Goal: Task Accomplishment & Management: Manage account settings

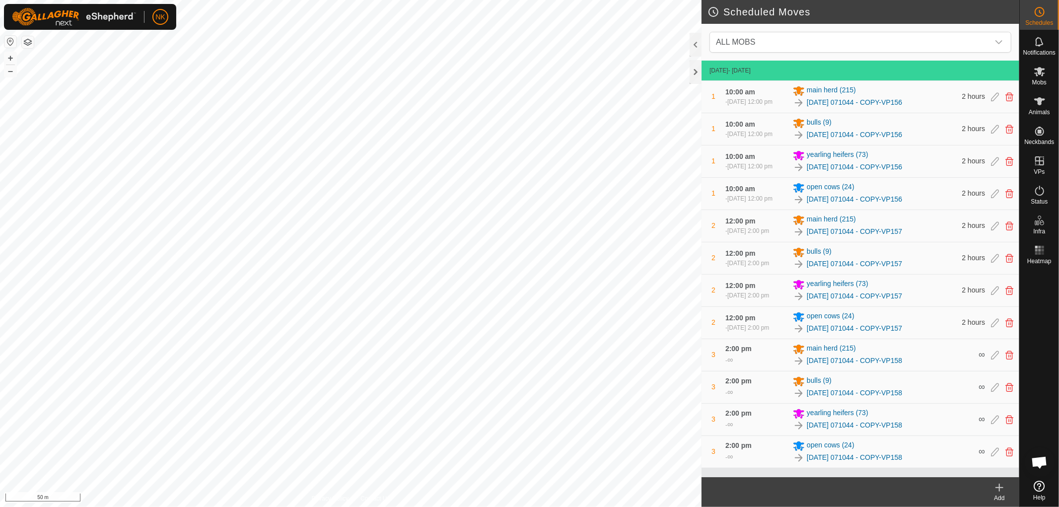
scroll to position [9, 0]
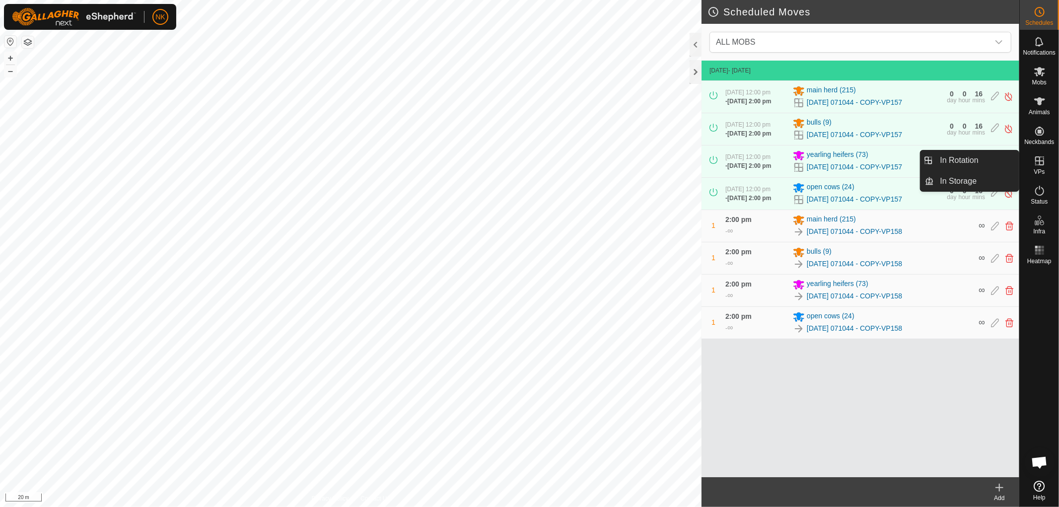
click at [960, 157] on link "In Rotation" at bounding box center [976, 160] width 85 height 20
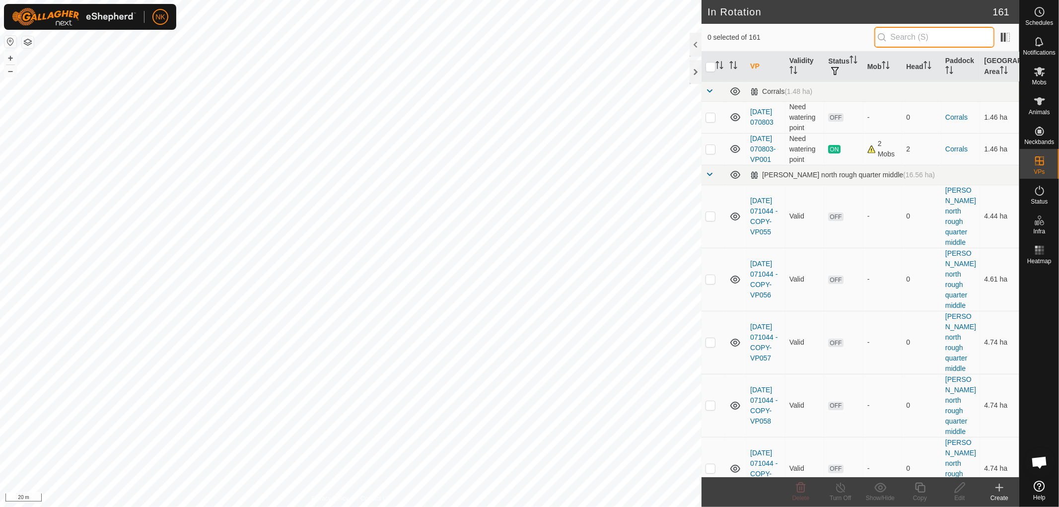
click at [919, 38] on input "text" at bounding box center [934, 37] width 120 height 21
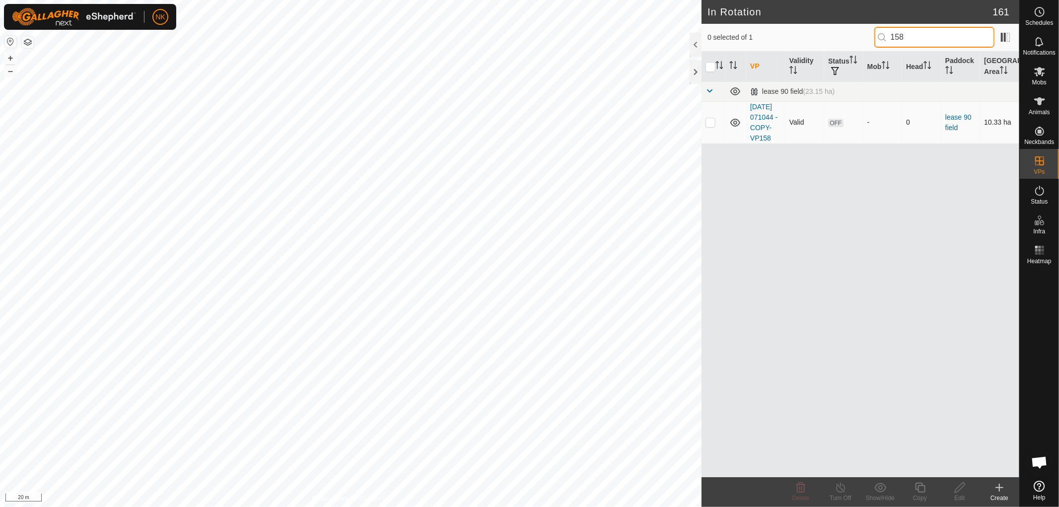
type input "158"
click at [706, 132] on td at bounding box center [713, 122] width 24 height 42
checkbox input "true"
click at [920, 485] on icon at bounding box center [920, 487] width 10 height 10
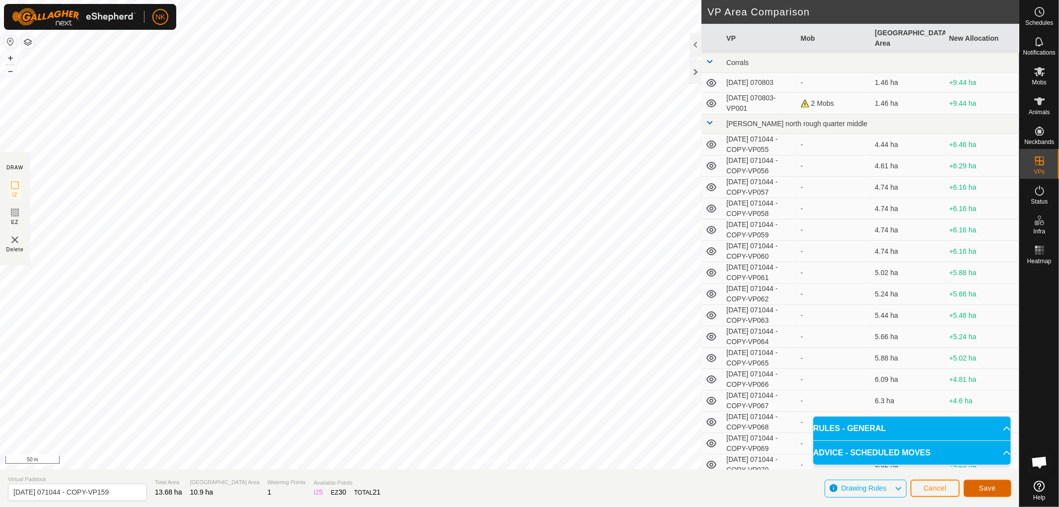
click at [991, 488] on span "Save" at bounding box center [987, 488] width 17 height 8
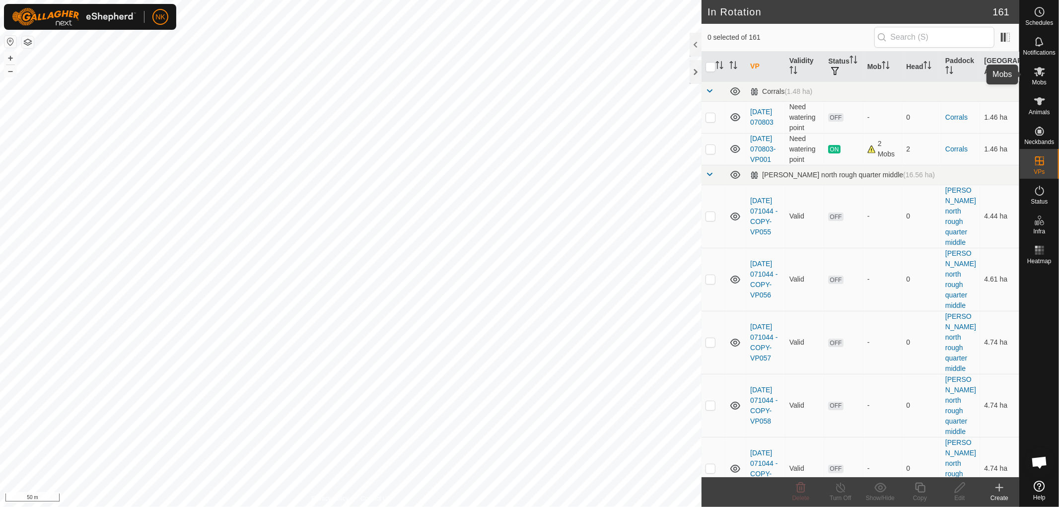
click at [1038, 82] on span "Mobs" at bounding box center [1039, 82] width 14 height 6
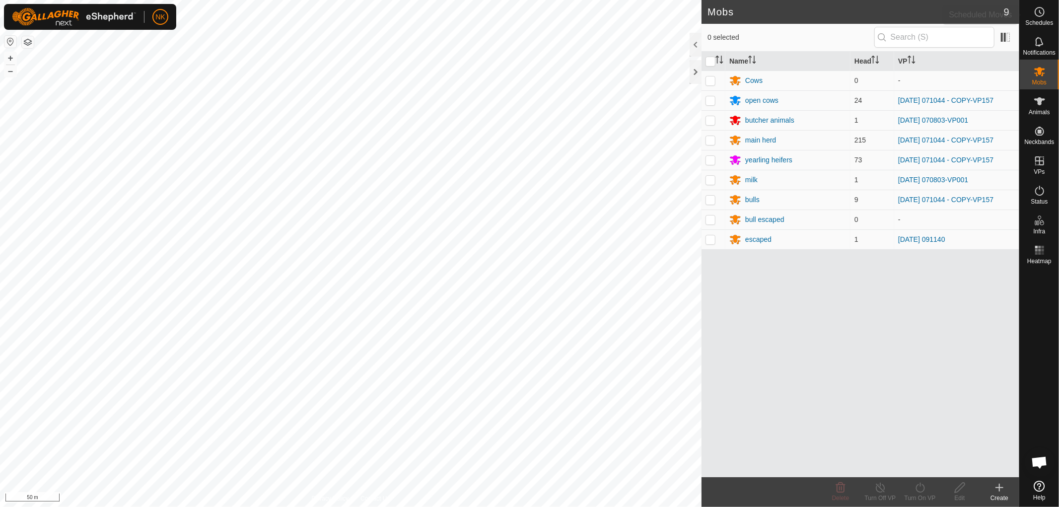
click at [1039, 16] on circle at bounding box center [1039, 11] width 9 height 9
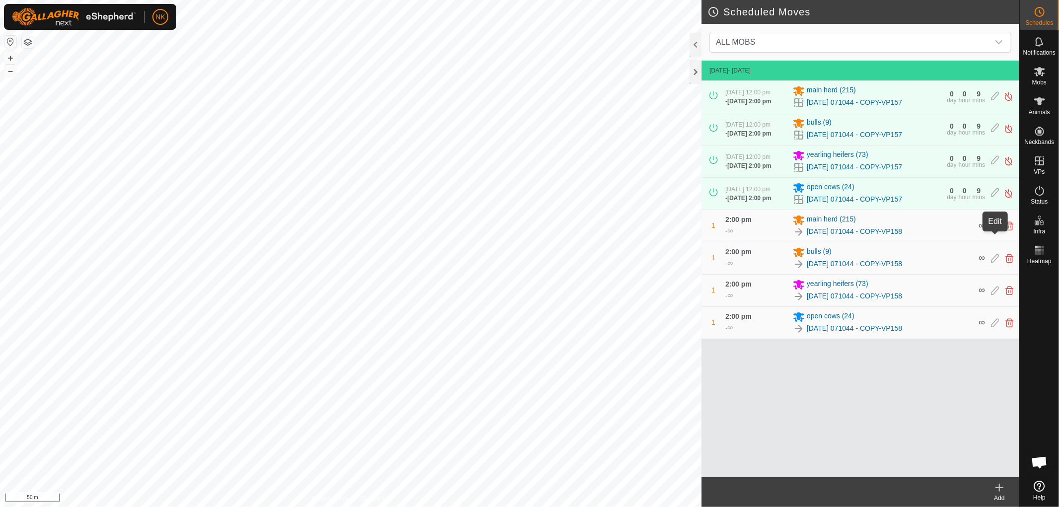
click at [993, 230] on icon at bounding box center [995, 225] width 8 height 9
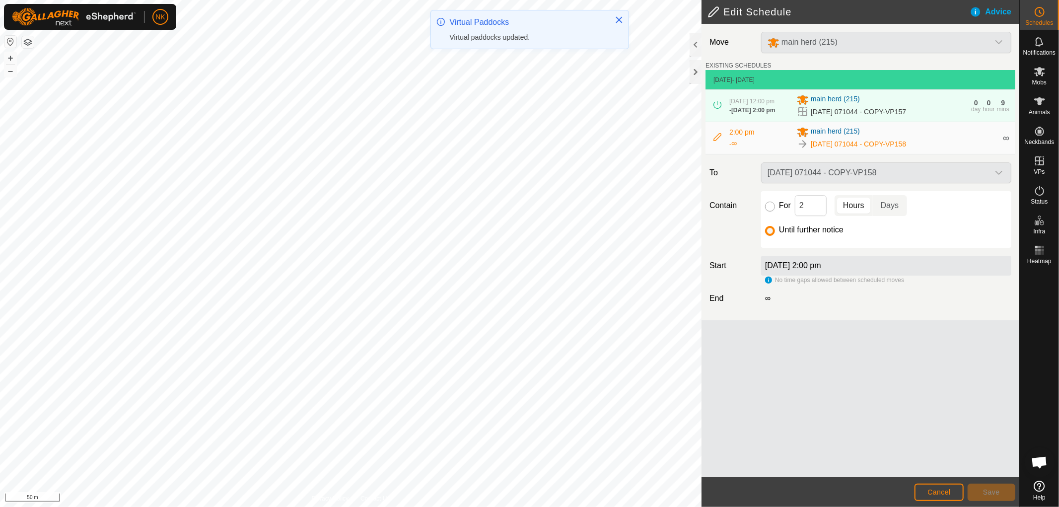
click at [769, 210] on input "For" at bounding box center [770, 207] width 10 height 10
radio input "true"
click at [986, 485] on button "Save" at bounding box center [991, 491] width 48 height 17
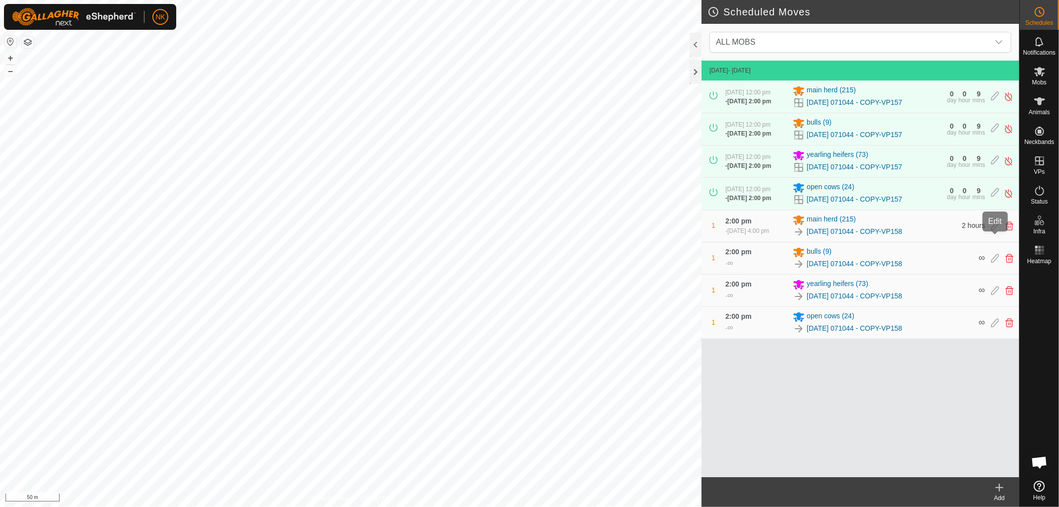
click at [993, 230] on icon at bounding box center [995, 225] width 8 height 9
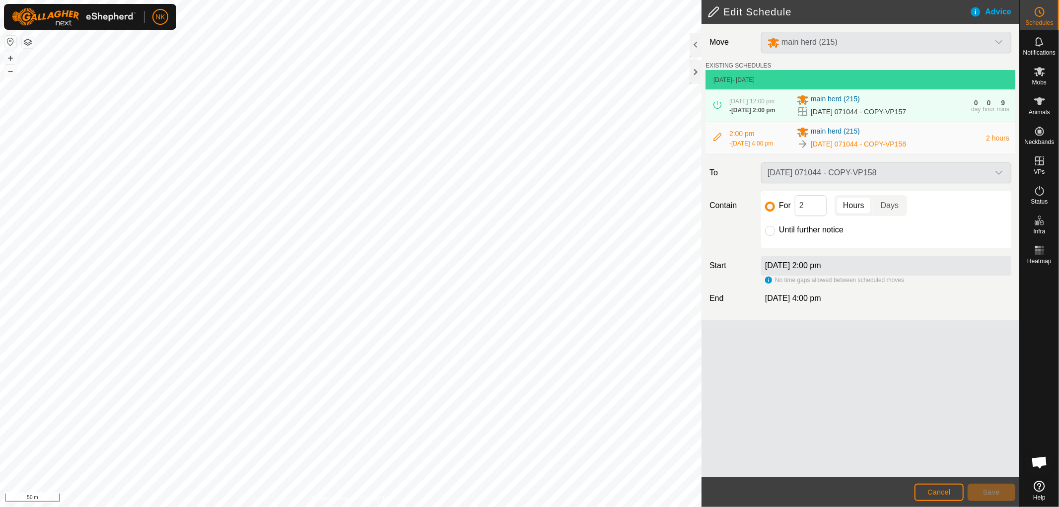
click at [880, 174] on div "[DATE] 071044 - COPY-VP158" at bounding box center [886, 172] width 258 height 21
click at [770, 206] on input "For" at bounding box center [770, 207] width 10 height 10
click at [771, 302] on span "[DATE] 4:00 pm" at bounding box center [793, 298] width 56 height 8
click at [772, 235] on input "Until further notice" at bounding box center [770, 231] width 10 height 10
radio input "true"
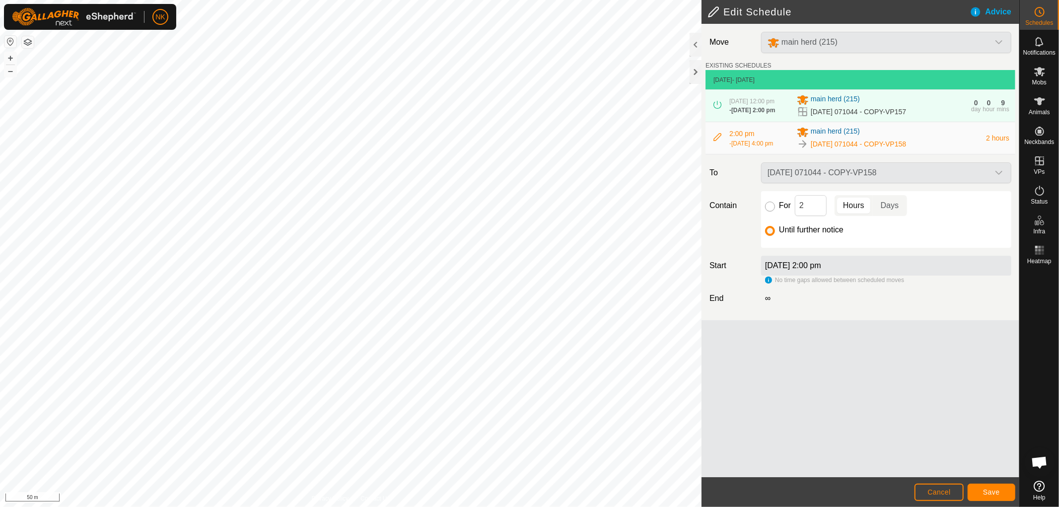
click at [770, 211] on input "For" at bounding box center [770, 207] width 10 height 10
radio input "true"
click at [989, 493] on span "Save" at bounding box center [991, 492] width 17 height 8
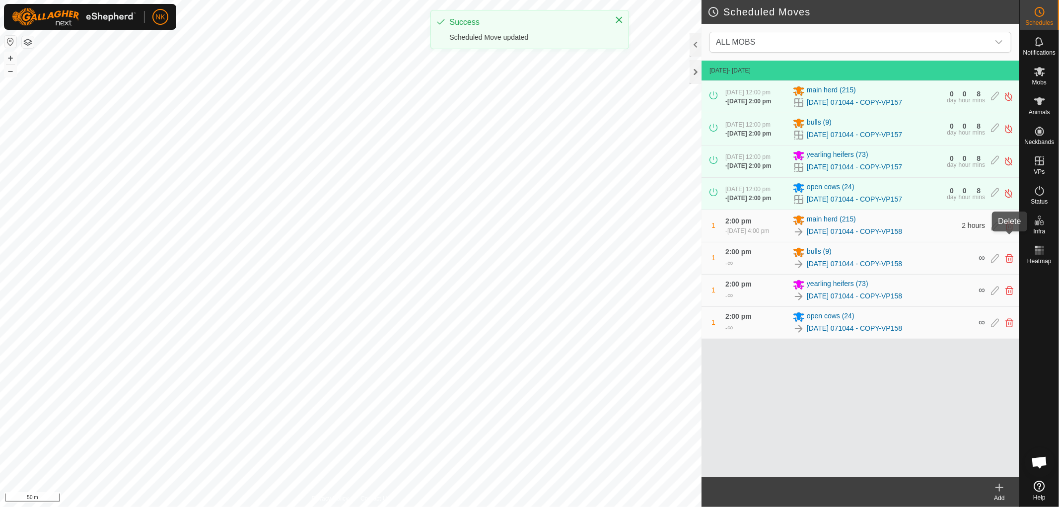
click at [1008, 230] on icon at bounding box center [1009, 225] width 8 height 9
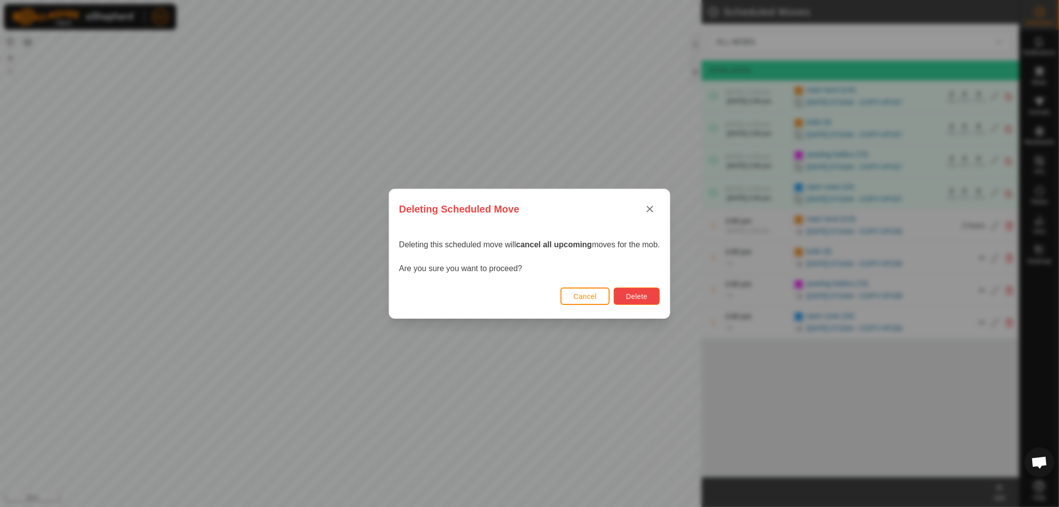
click at [641, 298] on span "Delete" at bounding box center [636, 296] width 21 height 8
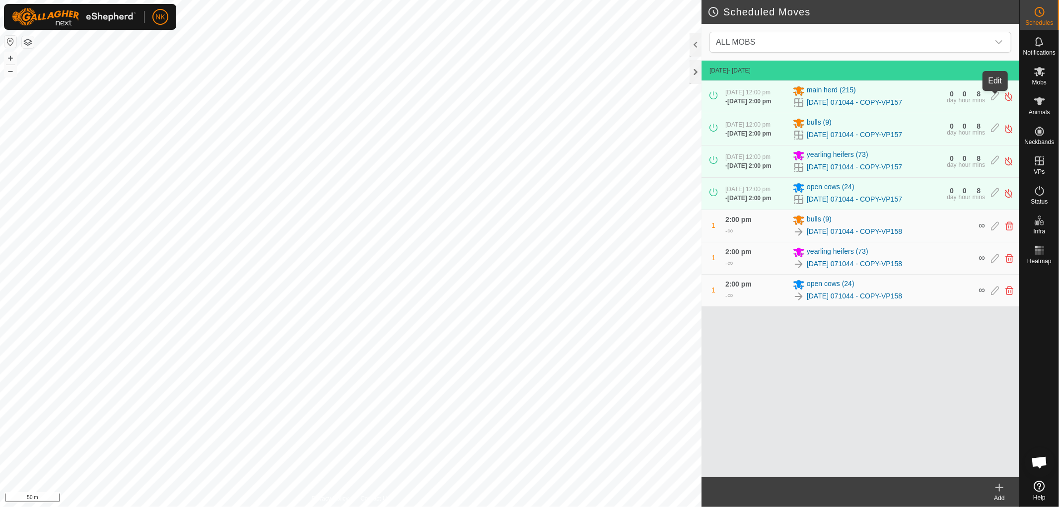
click at [994, 98] on icon at bounding box center [995, 96] width 8 height 10
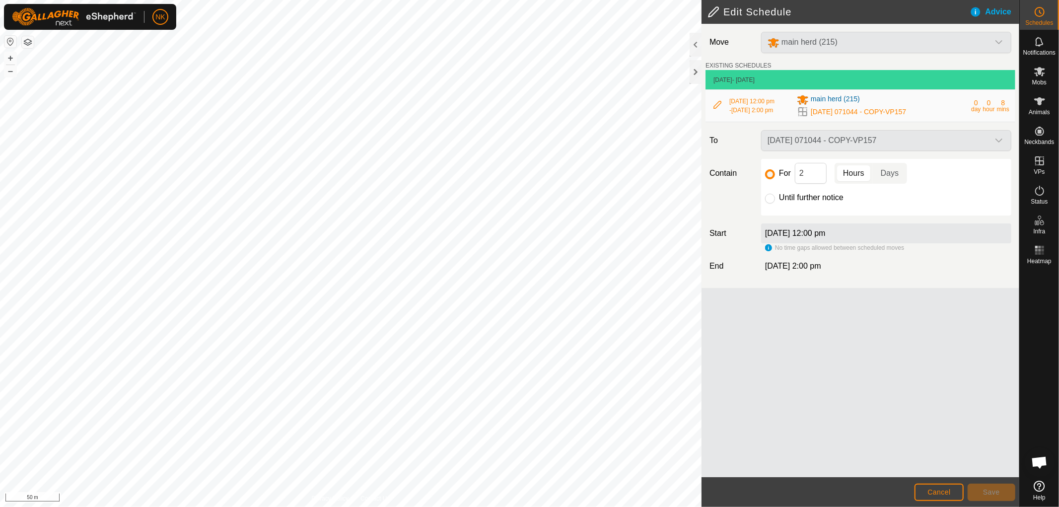
click at [777, 169] on div "For 2 Hours Days" at bounding box center [886, 173] width 242 height 21
click at [940, 488] on span "Cancel" at bounding box center [938, 492] width 23 height 8
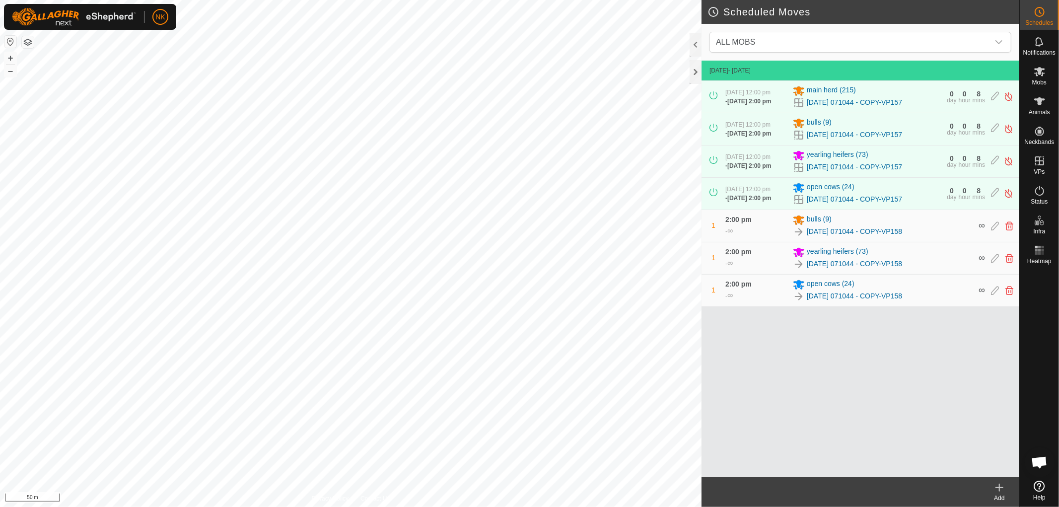
click at [1000, 488] on icon at bounding box center [999, 487] width 12 height 12
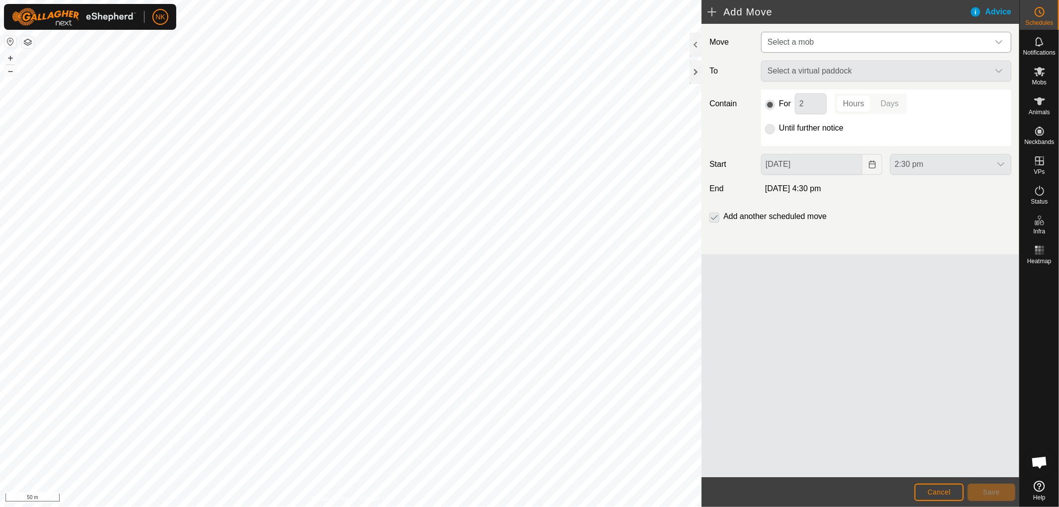
click at [885, 45] on span "Select a mob" at bounding box center [875, 42] width 225 height 20
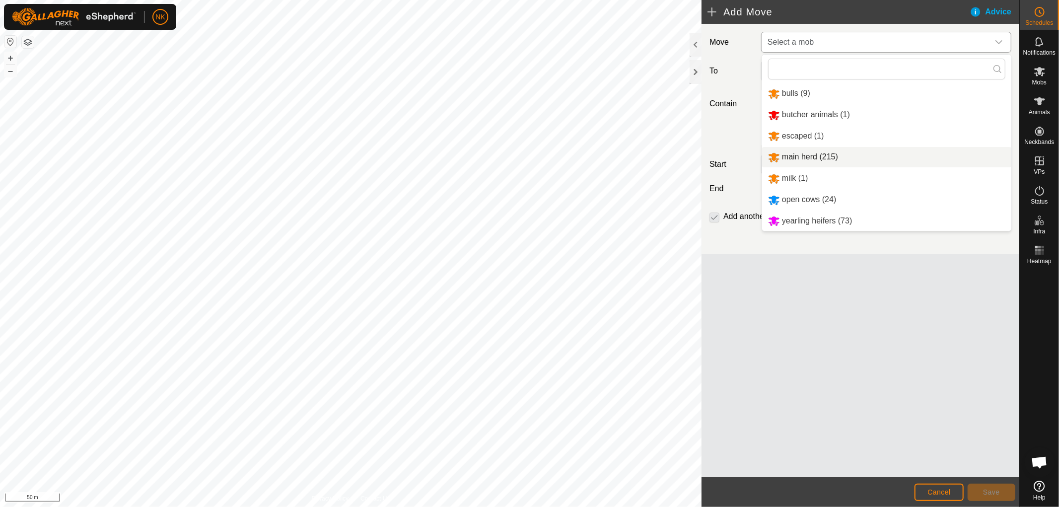
click at [806, 162] on li "main herd (215)" at bounding box center [886, 157] width 249 height 20
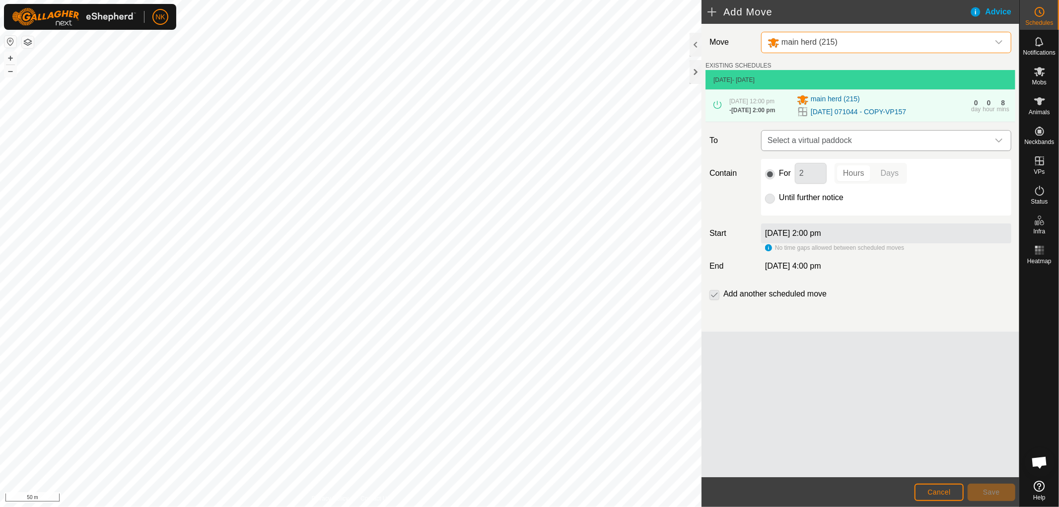
click at [854, 136] on span "Select a virtual paddock" at bounding box center [875, 141] width 225 height 20
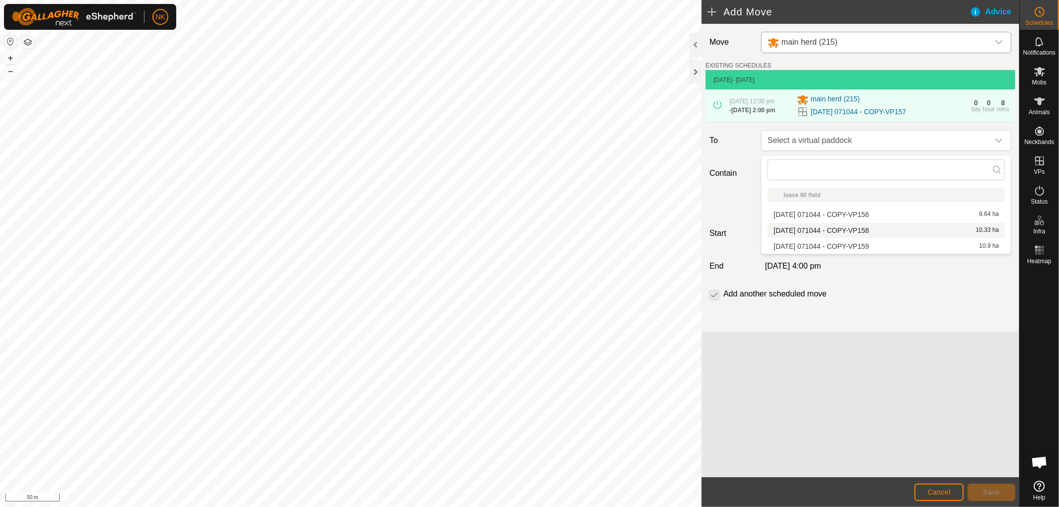
click at [832, 231] on li "[DATE] 071044 - COPY-VP158 10.33 ha" at bounding box center [885, 230] width 237 height 15
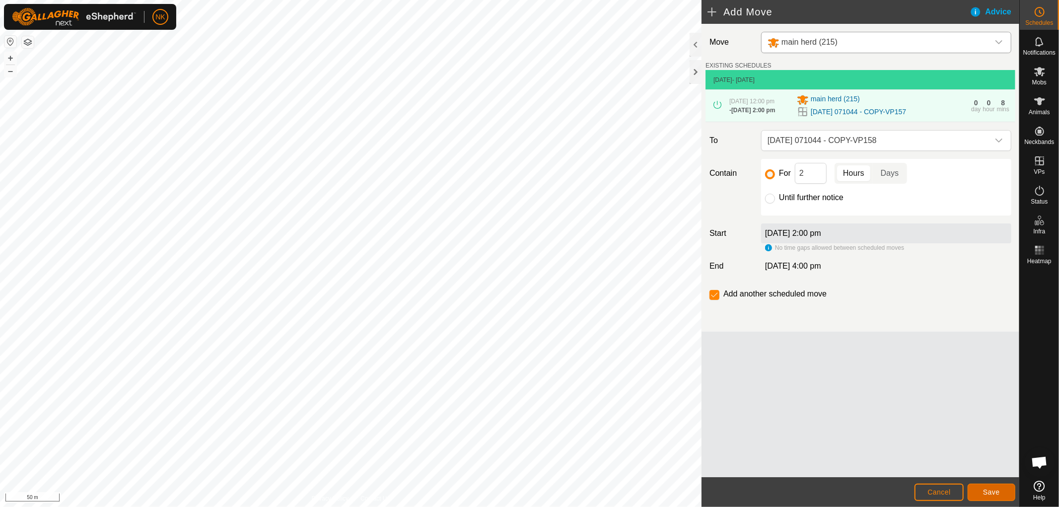
click at [996, 492] on span "Save" at bounding box center [991, 492] width 17 height 8
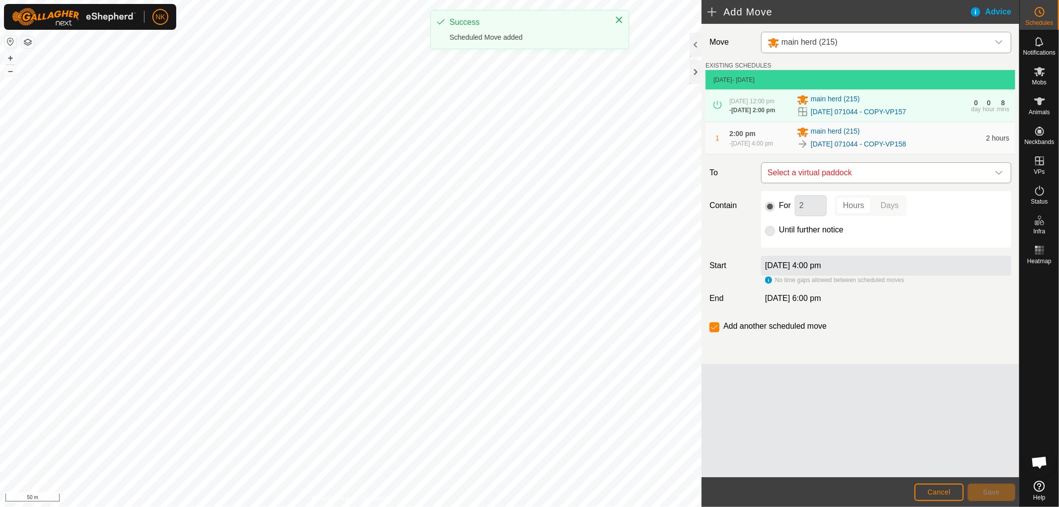
click at [849, 172] on span "Select a virtual paddock" at bounding box center [875, 173] width 225 height 20
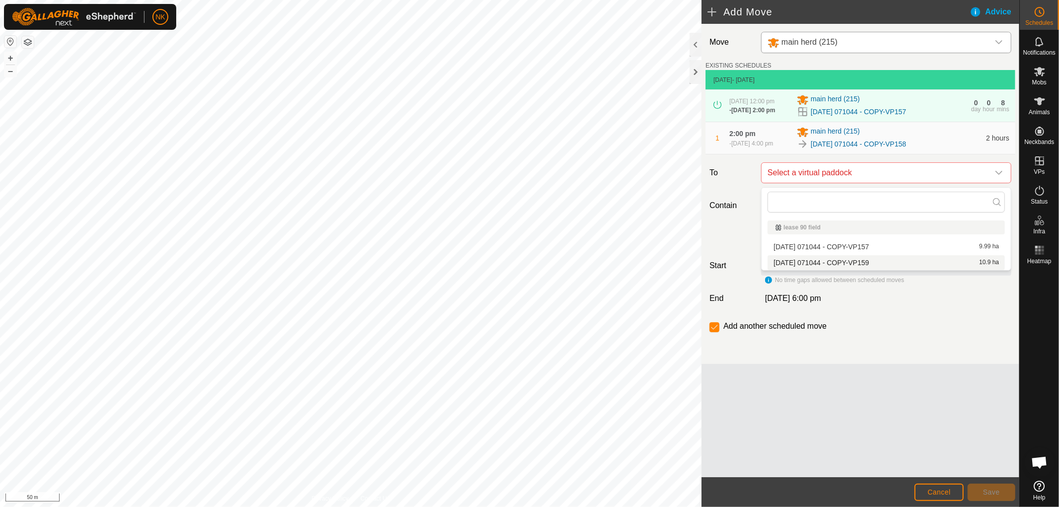
click at [831, 257] on li "[DATE] 071044 - COPY-VP159 10.9 ha" at bounding box center [885, 262] width 237 height 15
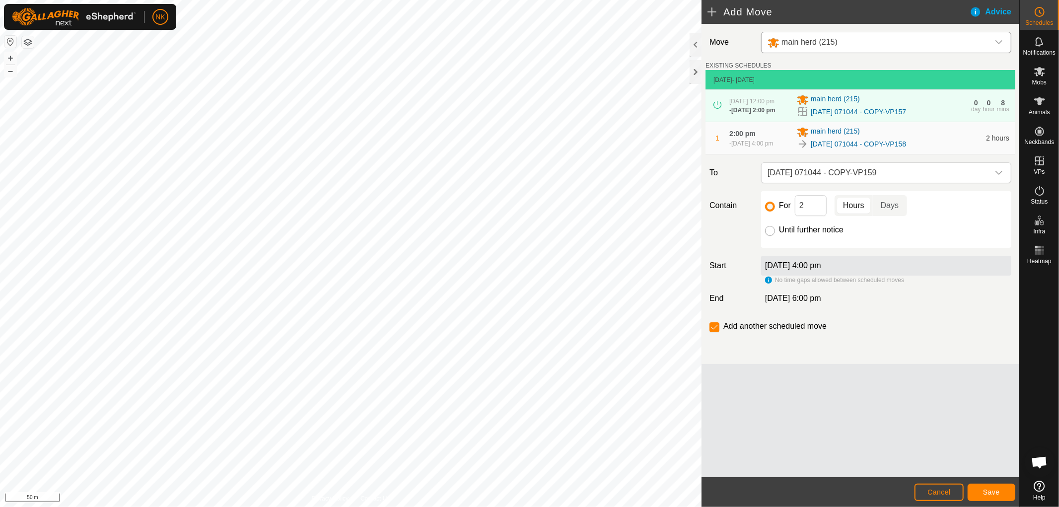
click at [771, 236] on input "Until further notice" at bounding box center [770, 231] width 10 height 10
radio input "true"
checkbox input "false"
click at [995, 499] on button "Save" at bounding box center [991, 491] width 48 height 17
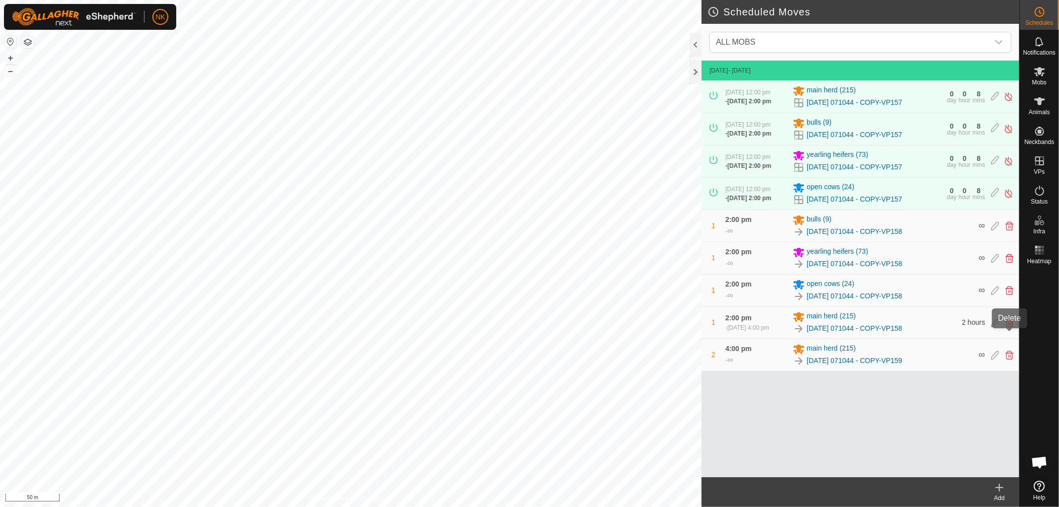
click at [1009, 327] on icon at bounding box center [1009, 322] width 8 height 9
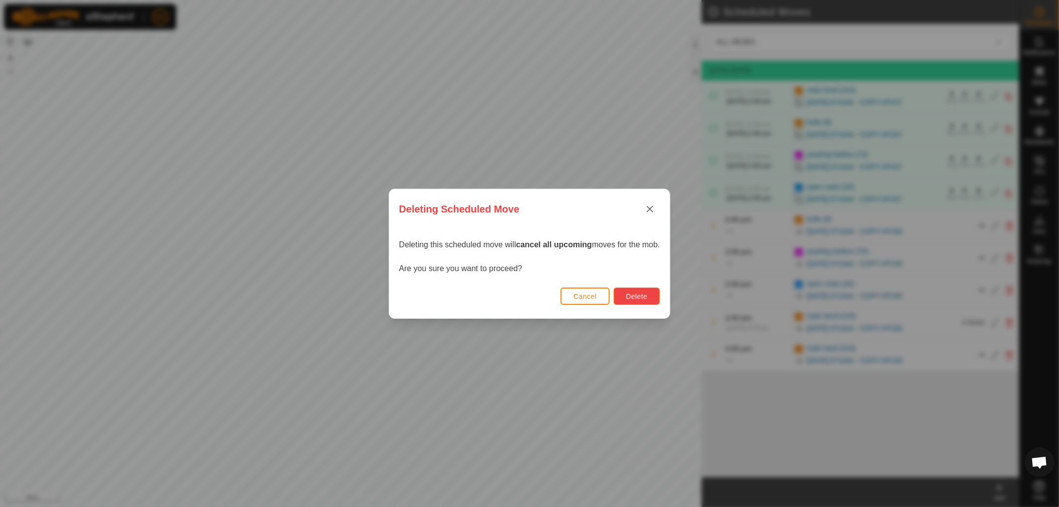
click at [638, 291] on button "Delete" at bounding box center [637, 295] width 46 height 17
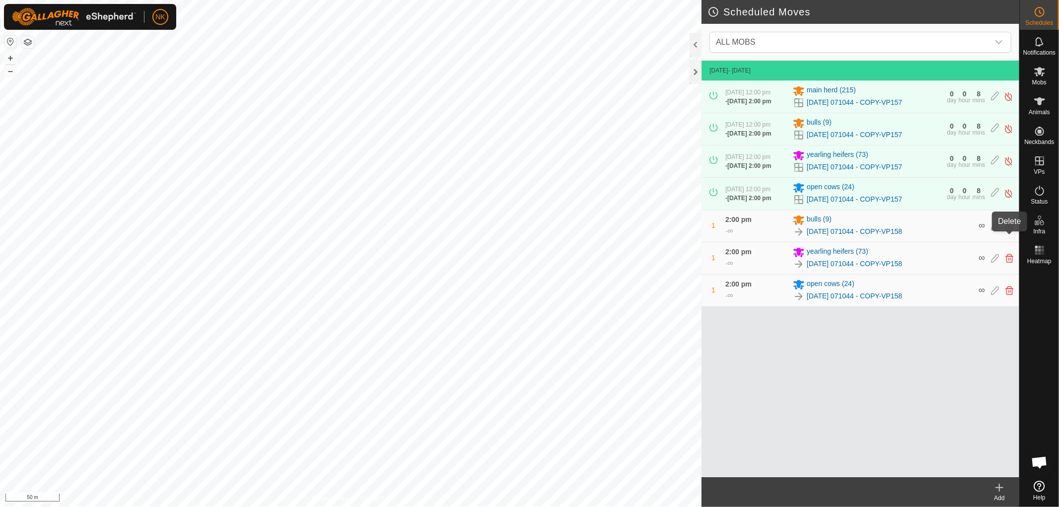
click at [1008, 230] on icon at bounding box center [1009, 225] width 8 height 9
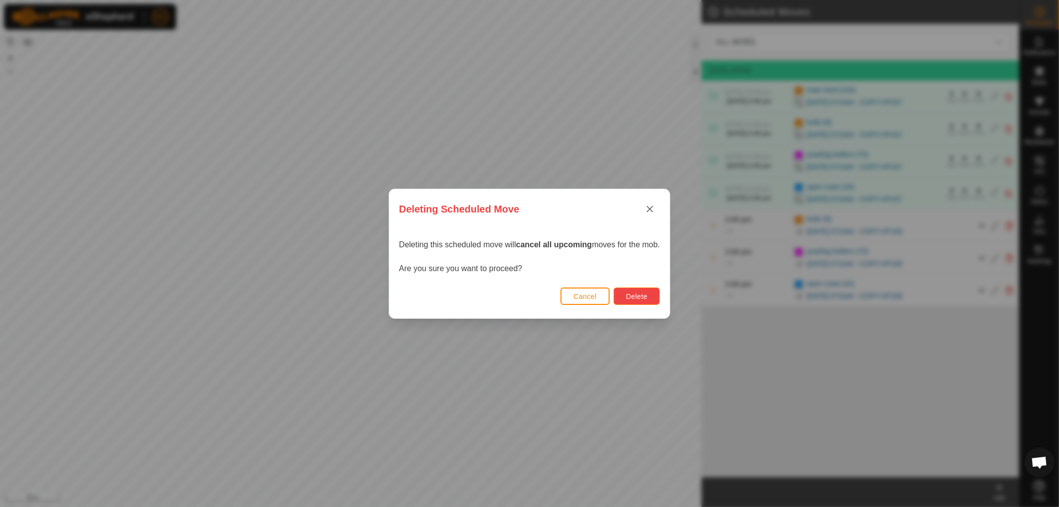
click at [654, 296] on button "Delete" at bounding box center [637, 295] width 46 height 17
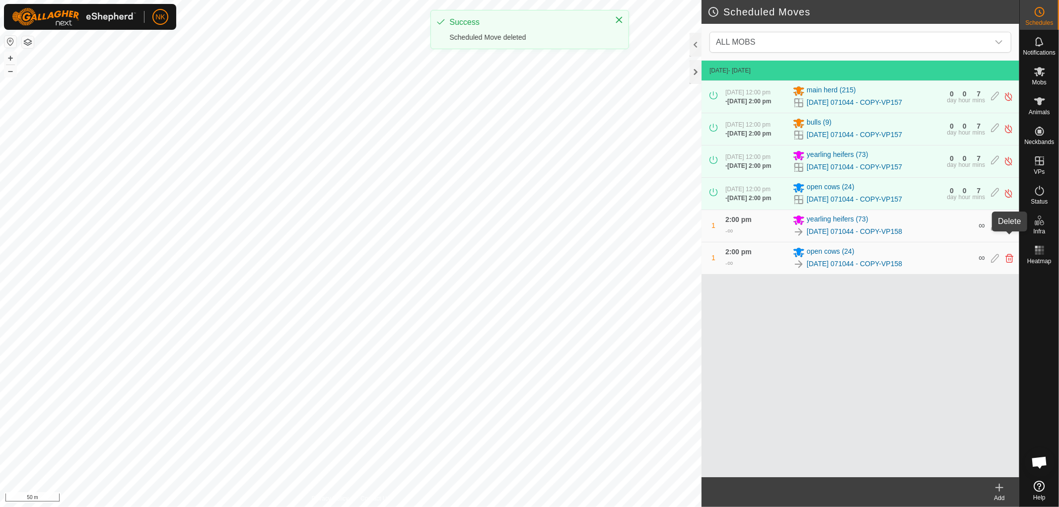
click at [1008, 230] on icon at bounding box center [1009, 225] width 8 height 9
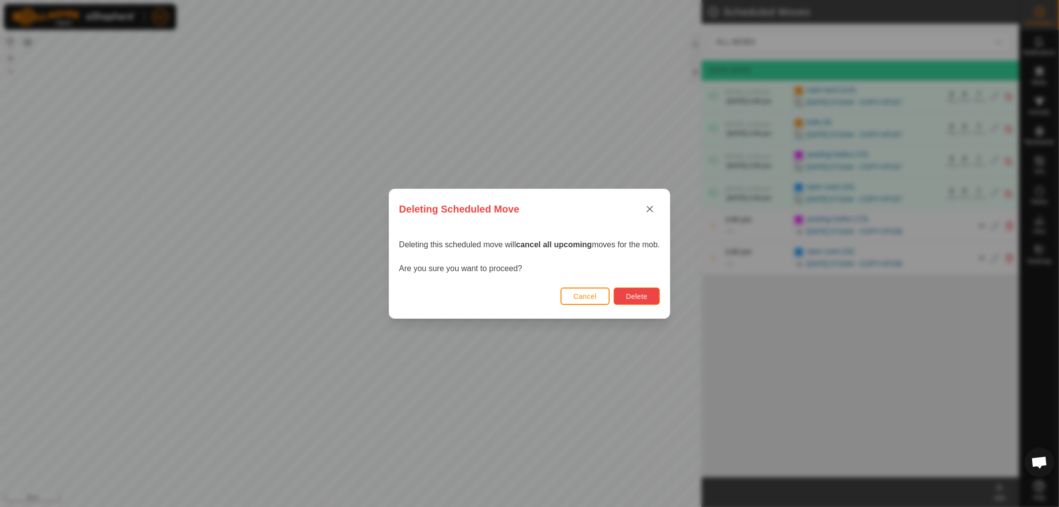
click at [652, 293] on button "Delete" at bounding box center [637, 295] width 46 height 17
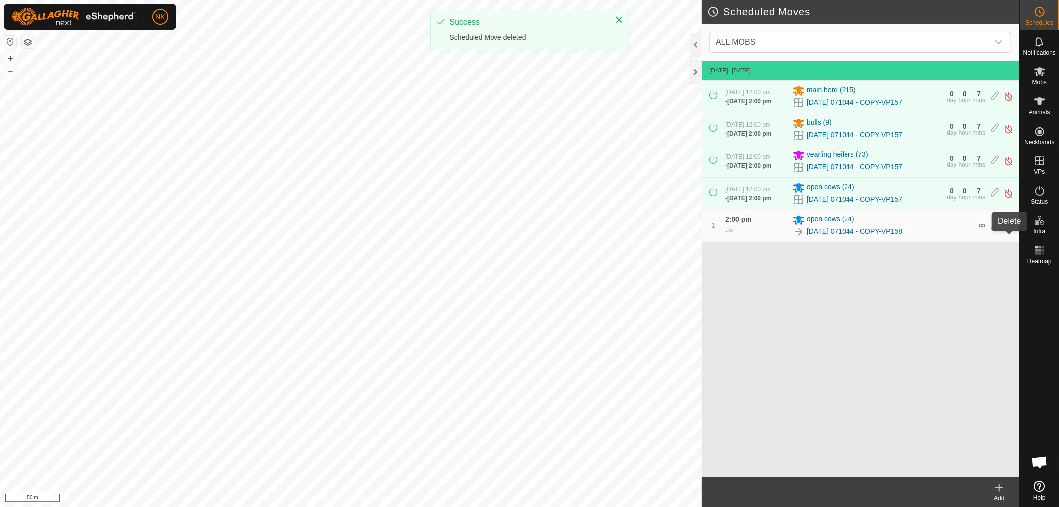
click at [1011, 230] on icon at bounding box center [1009, 225] width 8 height 9
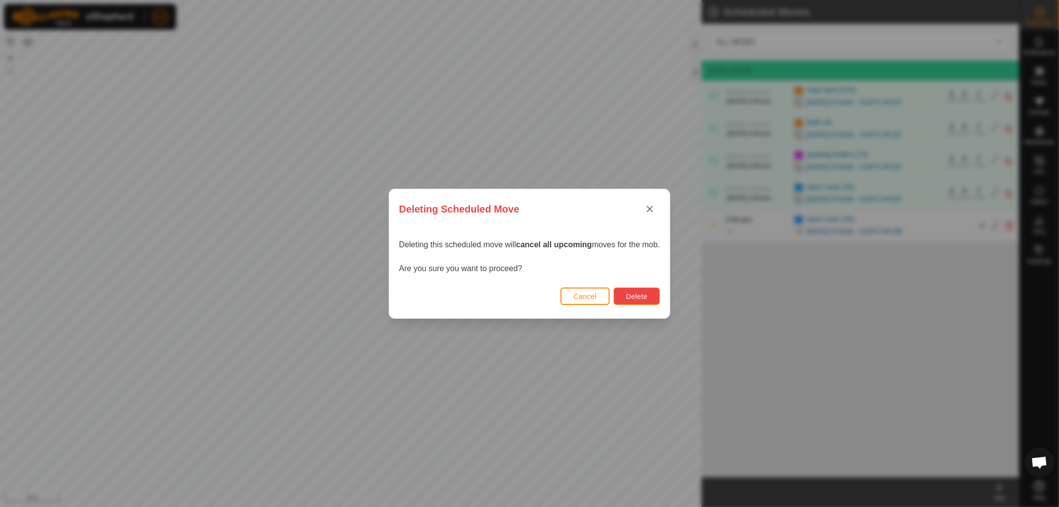
click at [643, 293] on span "Delete" at bounding box center [636, 296] width 21 height 8
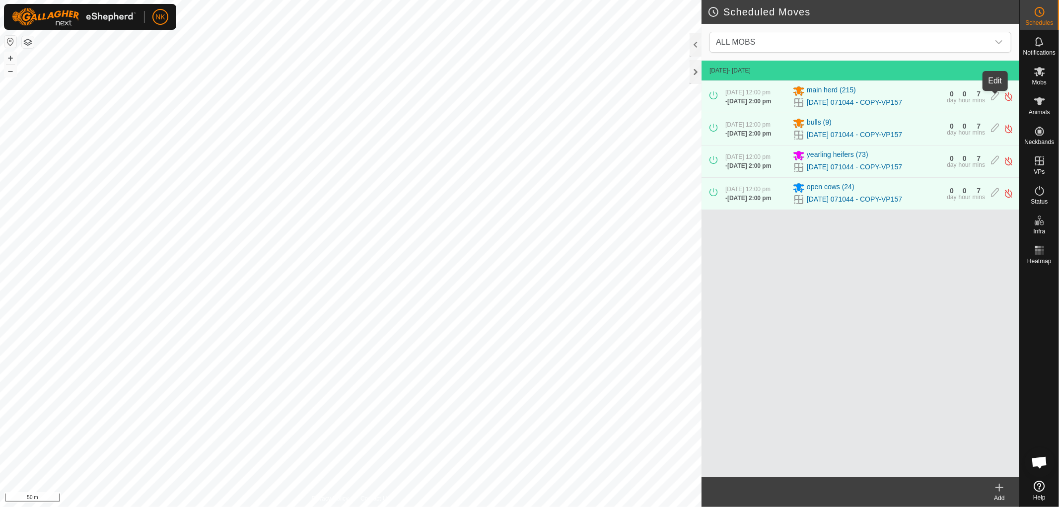
click at [996, 95] on icon at bounding box center [995, 96] width 8 height 10
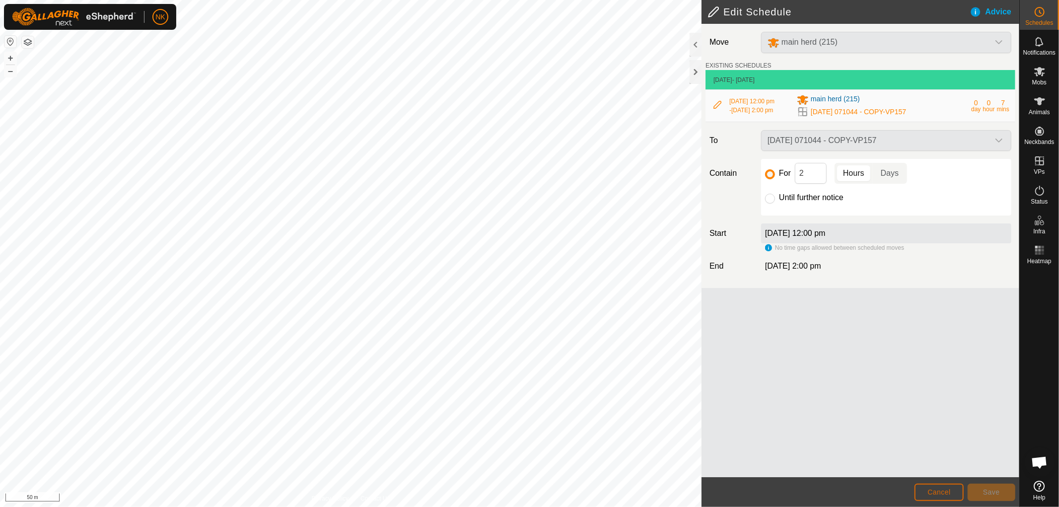
click at [926, 495] on button "Cancel" at bounding box center [938, 491] width 49 height 17
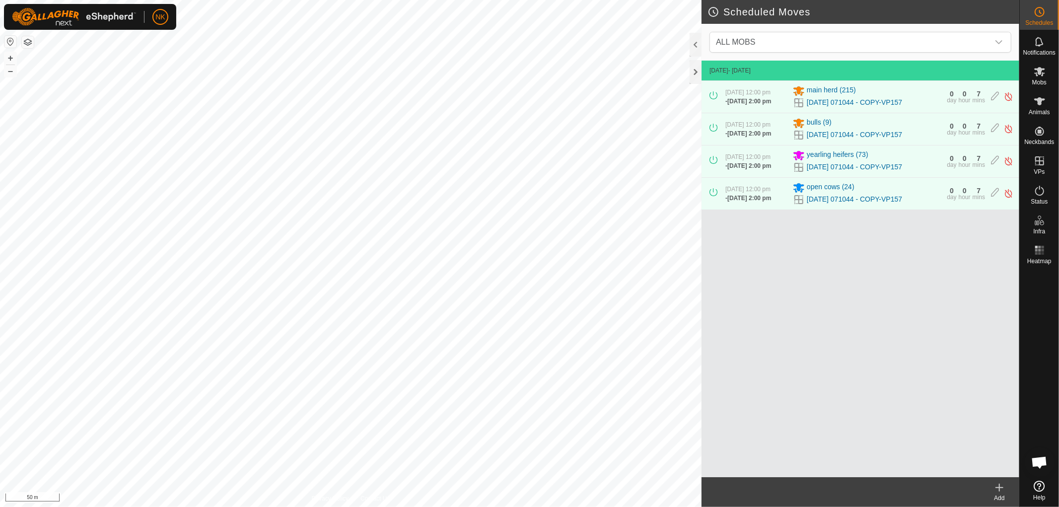
click at [999, 493] on div "Add" at bounding box center [999, 497] width 40 height 9
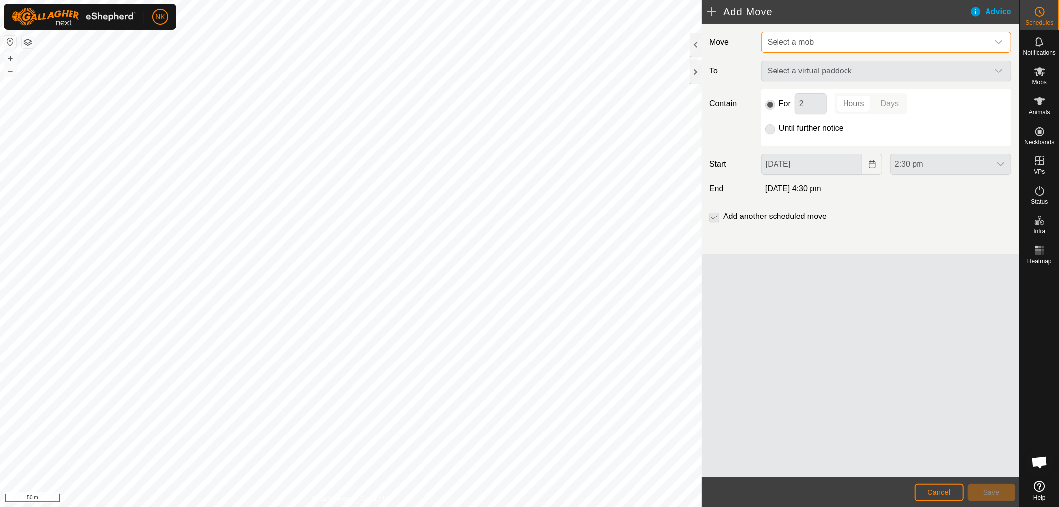
click at [839, 40] on span "Select a mob" at bounding box center [875, 42] width 225 height 20
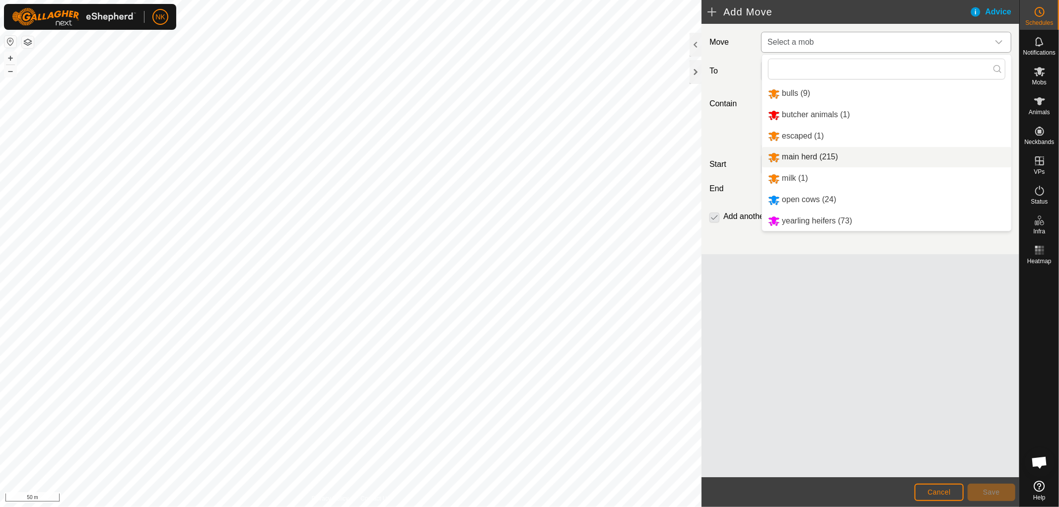
click at [796, 154] on li "main herd (215)" at bounding box center [886, 157] width 249 height 20
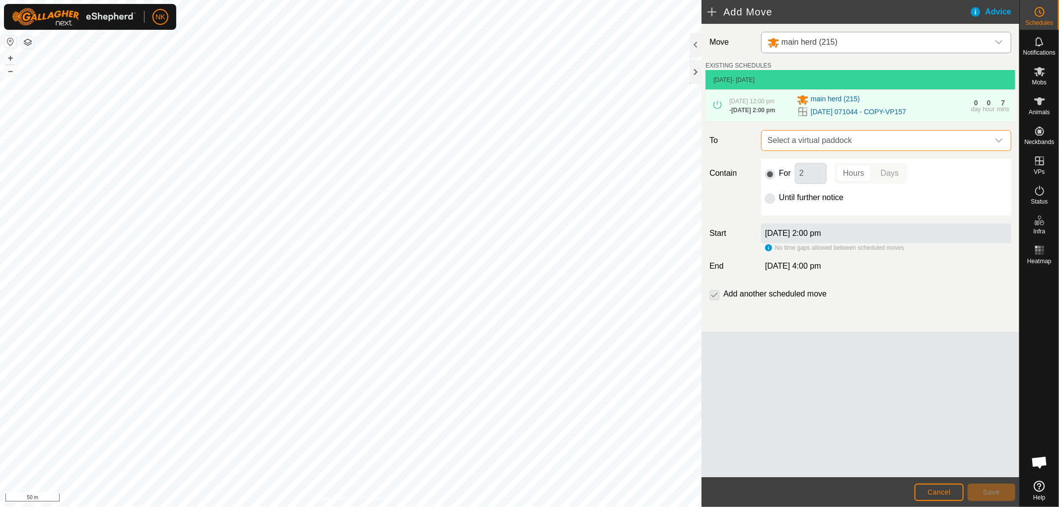
click at [926, 147] on span "Select a virtual paddock" at bounding box center [875, 141] width 225 height 20
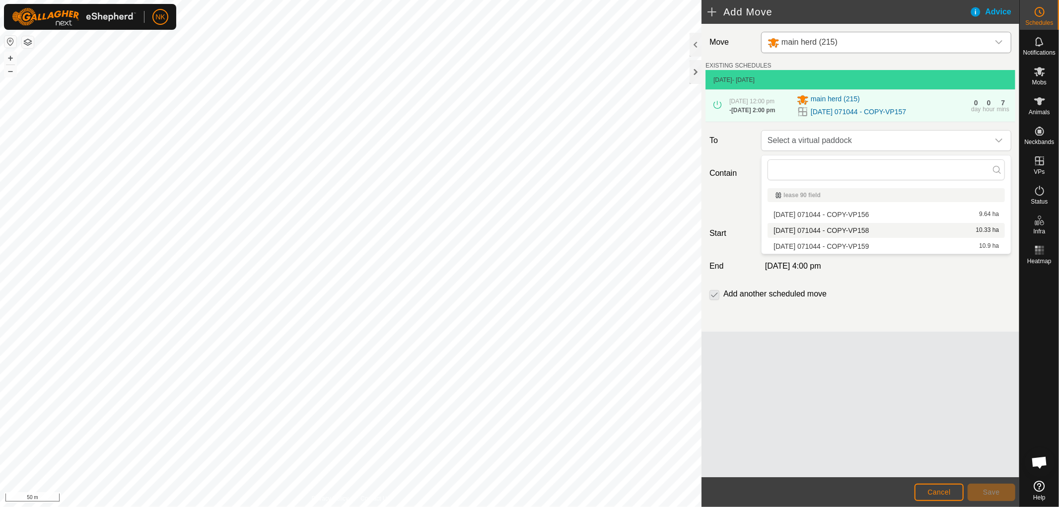
click at [851, 230] on li "[DATE] 071044 - COPY-VP158 10.33 ha" at bounding box center [885, 230] width 237 height 15
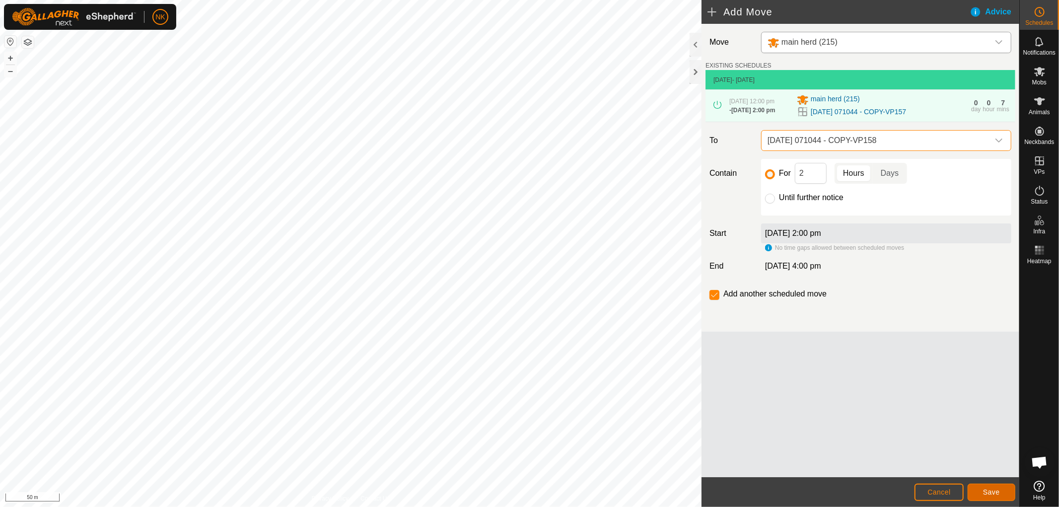
click at [1000, 497] on button "Save" at bounding box center [991, 491] width 48 height 17
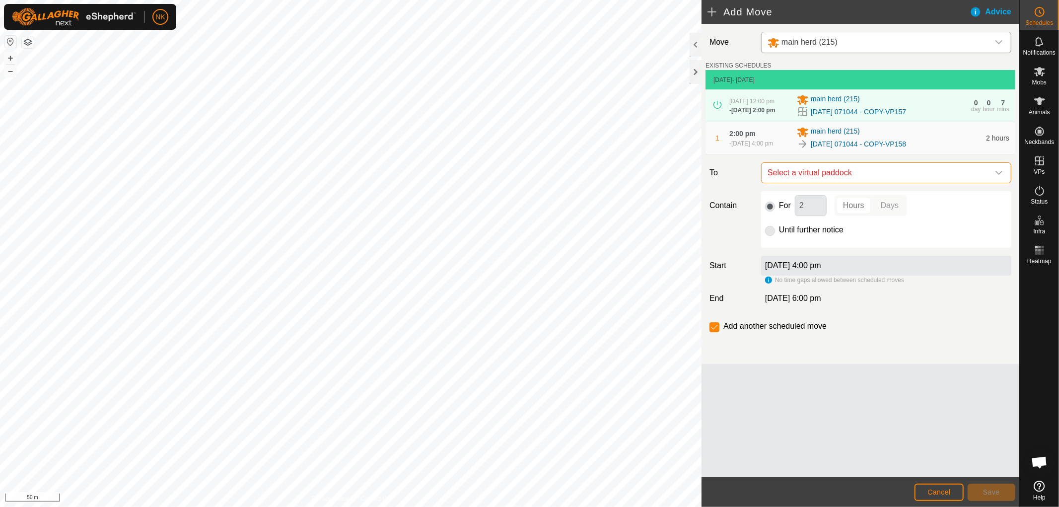
click at [927, 172] on span "Select a virtual paddock" at bounding box center [875, 173] width 225 height 20
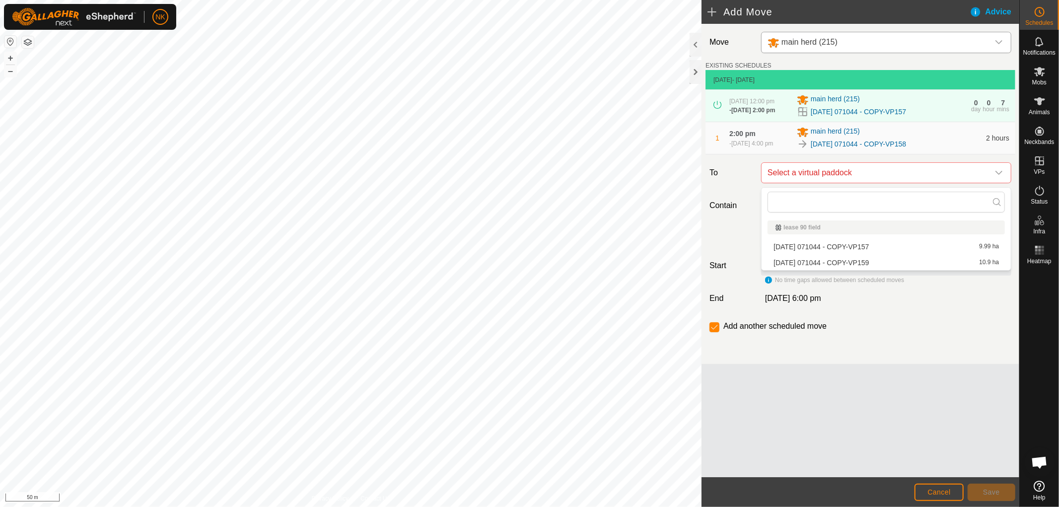
click at [840, 266] on li "[DATE] 071044 - COPY-VP159 10.9 ha" at bounding box center [885, 262] width 237 height 15
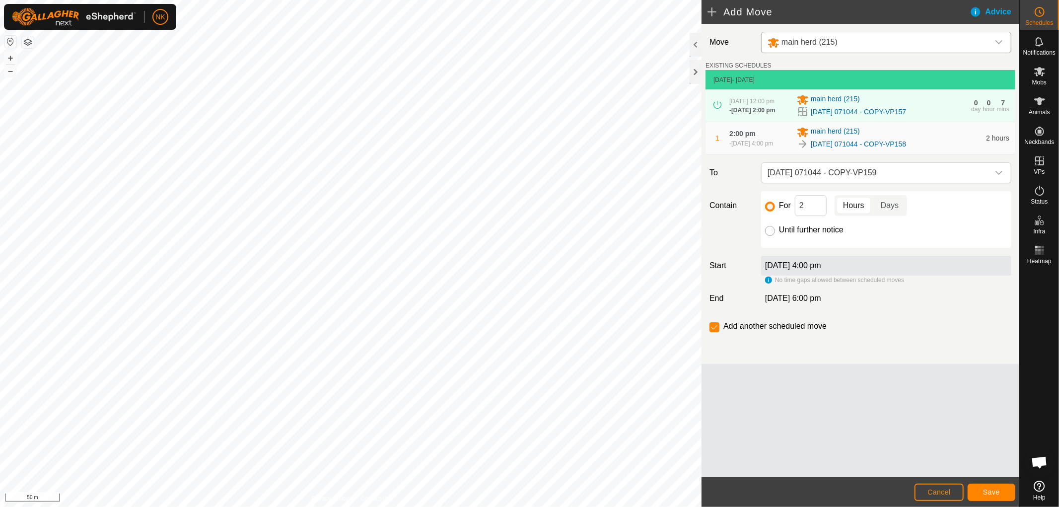
click at [767, 232] on input "Until further notice" at bounding box center [770, 231] width 10 height 10
radio input "true"
checkbox input "false"
click at [1000, 490] on button "Save" at bounding box center [991, 491] width 48 height 17
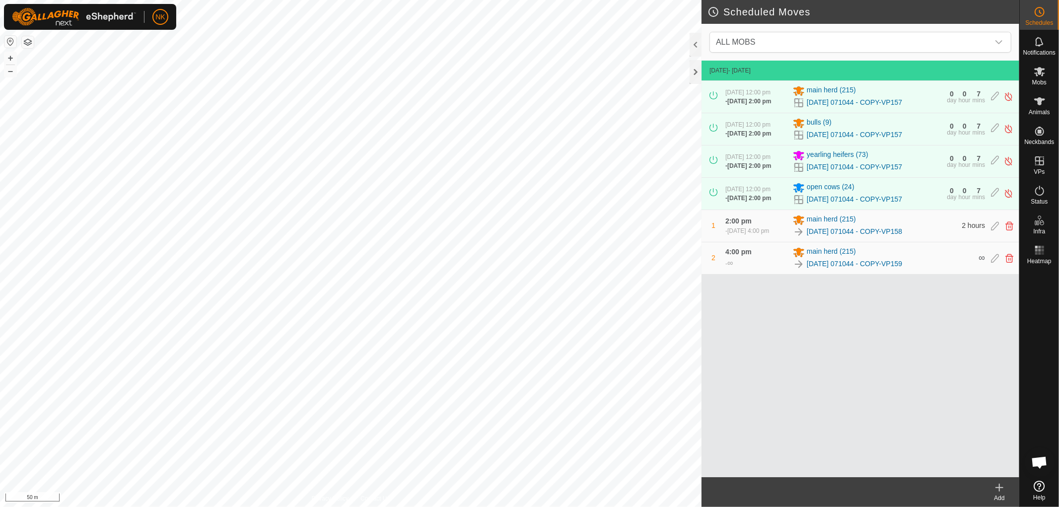
click at [1000, 488] on icon at bounding box center [999, 487] width 12 height 12
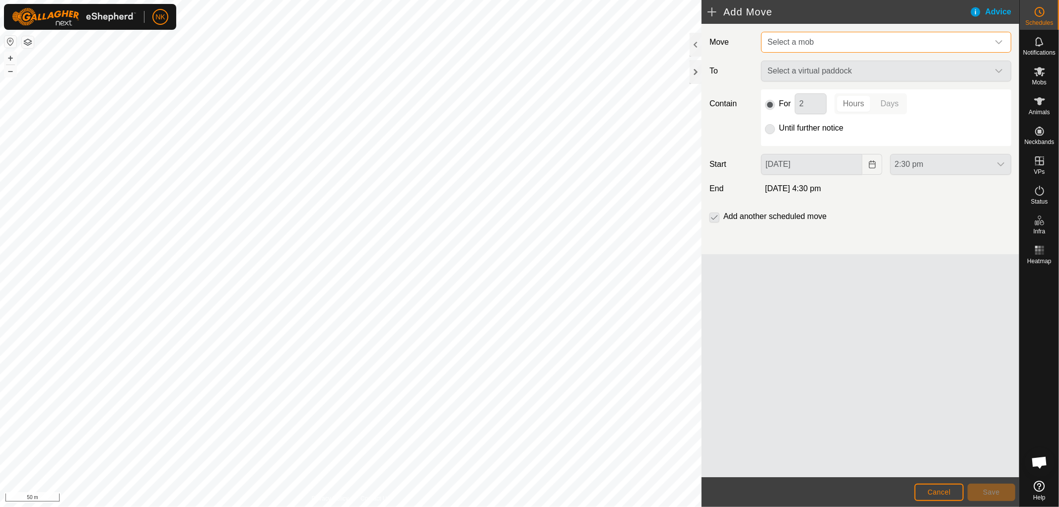
click at [870, 41] on span "Select a mob" at bounding box center [875, 42] width 225 height 20
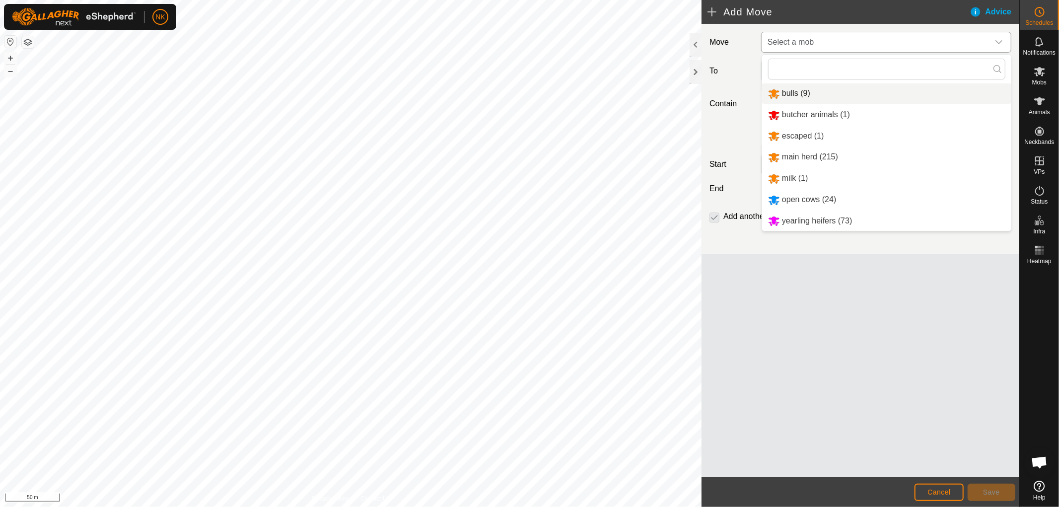
click at [795, 96] on li "bulls (9)" at bounding box center [886, 93] width 249 height 20
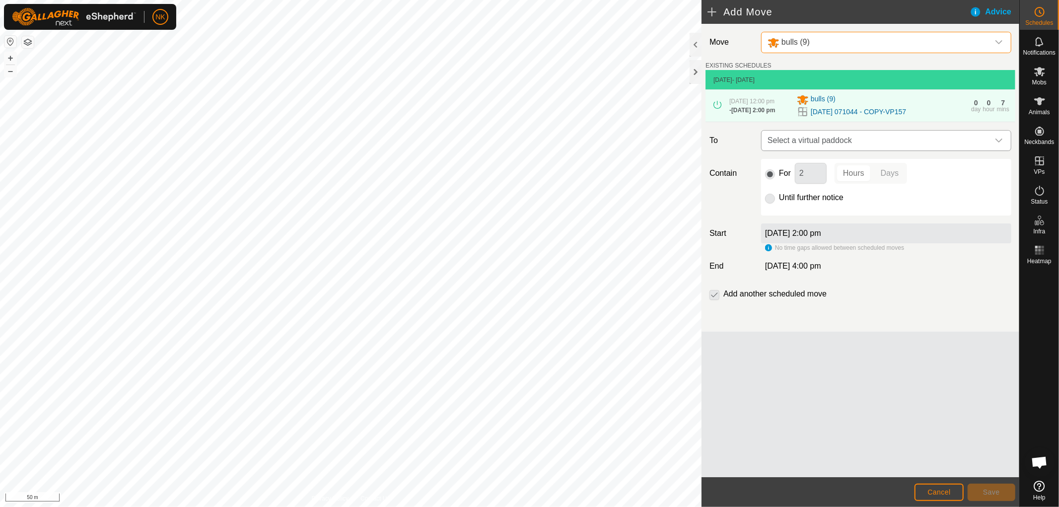
click at [865, 147] on span "Select a virtual paddock" at bounding box center [875, 141] width 225 height 20
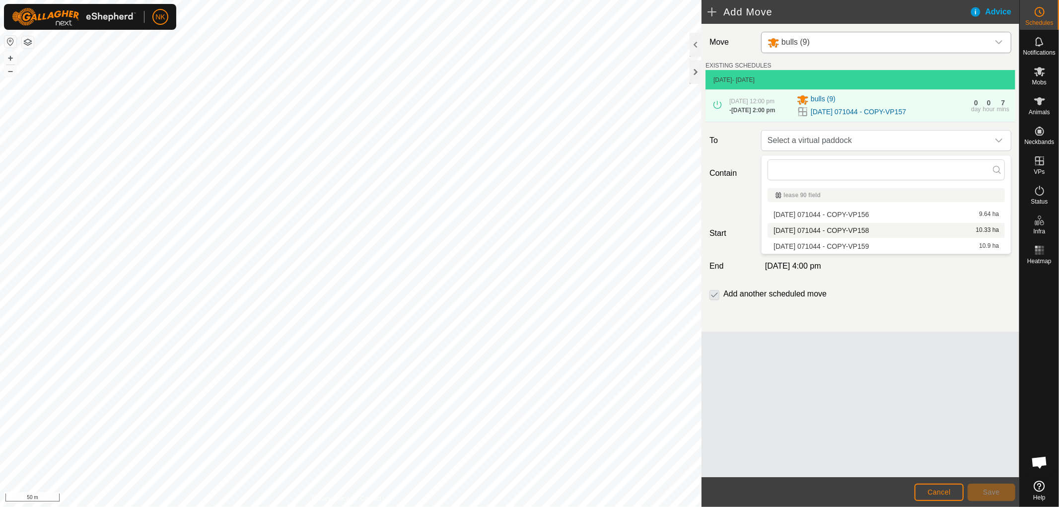
click at [855, 229] on li "[DATE] 071044 - COPY-VP158 10.33 ha" at bounding box center [885, 230] width 237 height 15
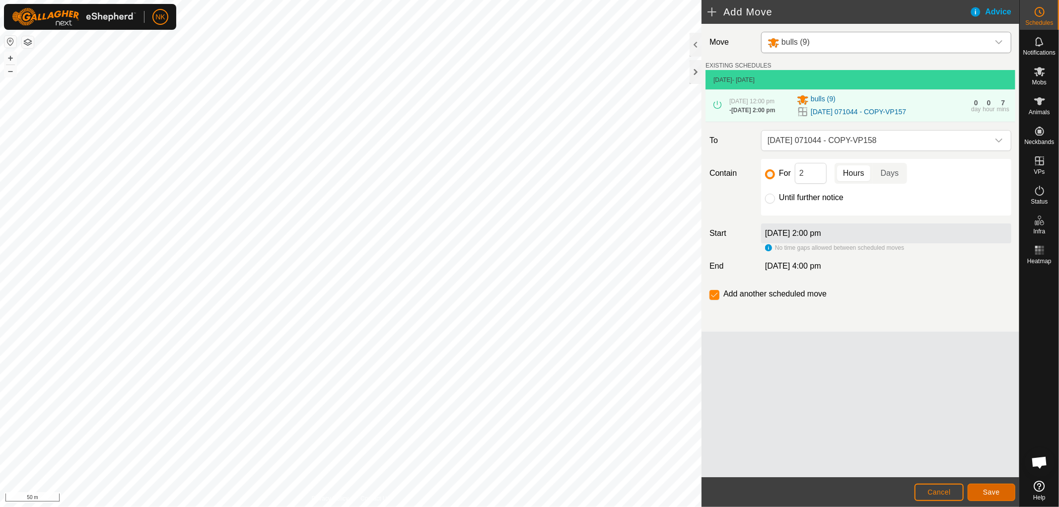
click at [984, 487] on button "Save" at bounding box center [991, 491] width 48 height 17
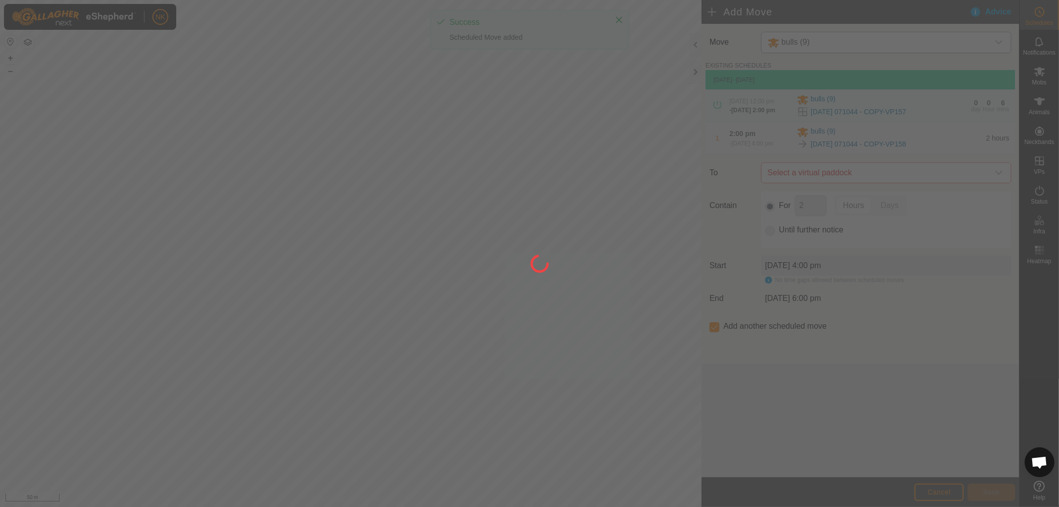
click at [896, 177] on div at bounding box center [529, 253] width 1059 height 507
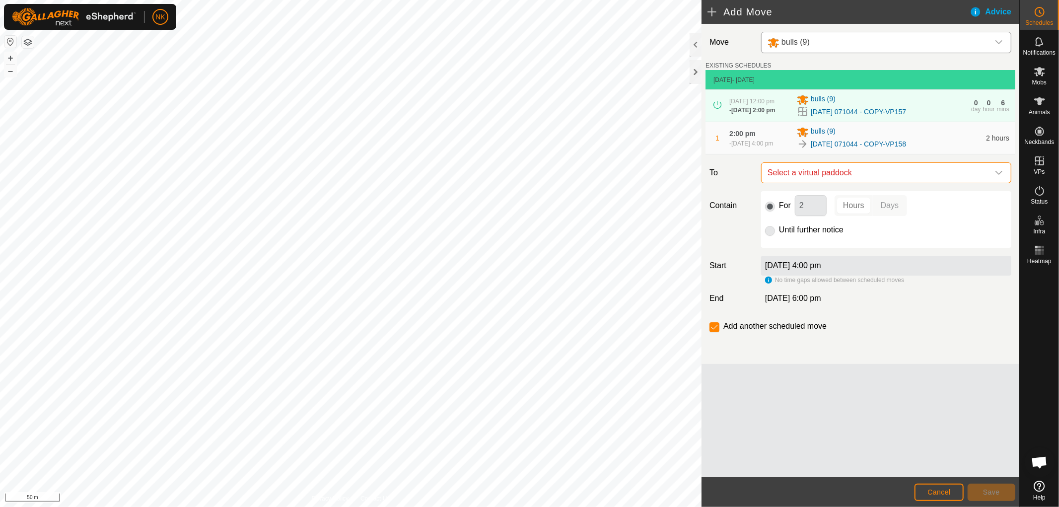
click at [895, 178] on span "Select a virtual paddock" at bounding box center [875, 173] width 225 height 20
click at [855, 261] on li "[DATE] 071044 - COPY-VP159 10.9 ha" at bounding box center [885, 262] width 237 height 15
click at [770, 235] on input "Until further notice" at bounding box center [770, 231] width 10 height 10
radio input "true"
checkbox input "false"
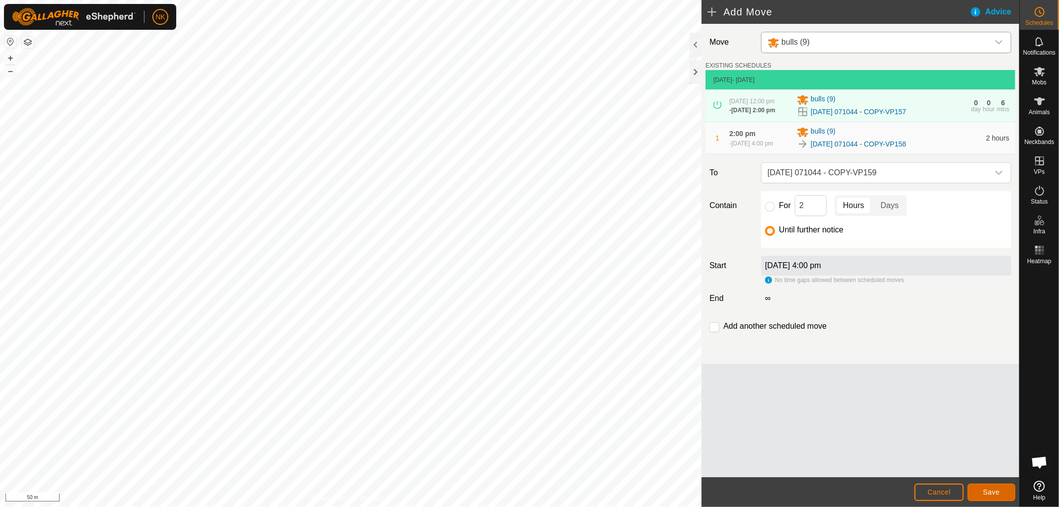
click at [997, 490] on span "Save" at bounding box center [991, 492] width 17 height 8
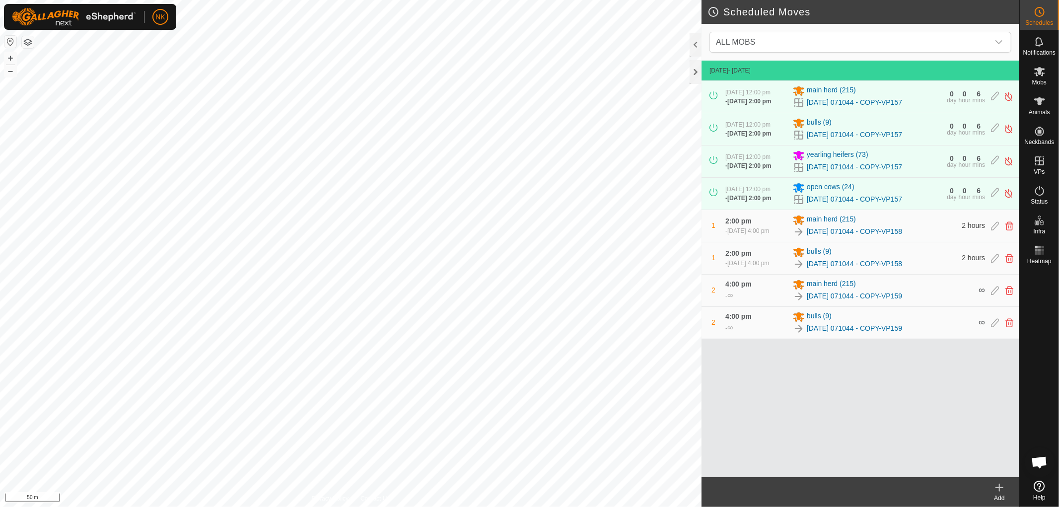
click at [1003, 487] on icon at bounding box center [999, 487] width 7 height 0
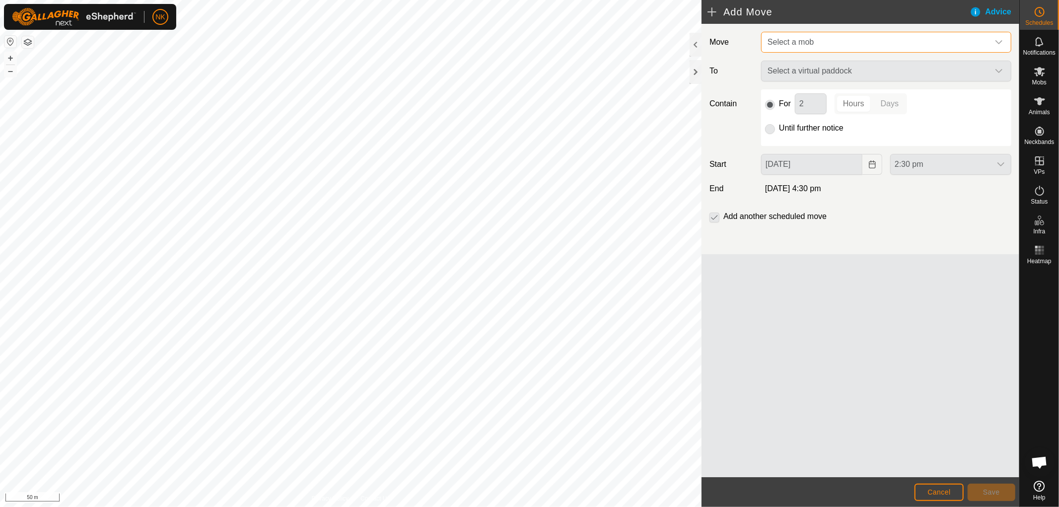
click at [866, 42] on span "Select a mob" at bounding box center [875, 42] width 225 height 20
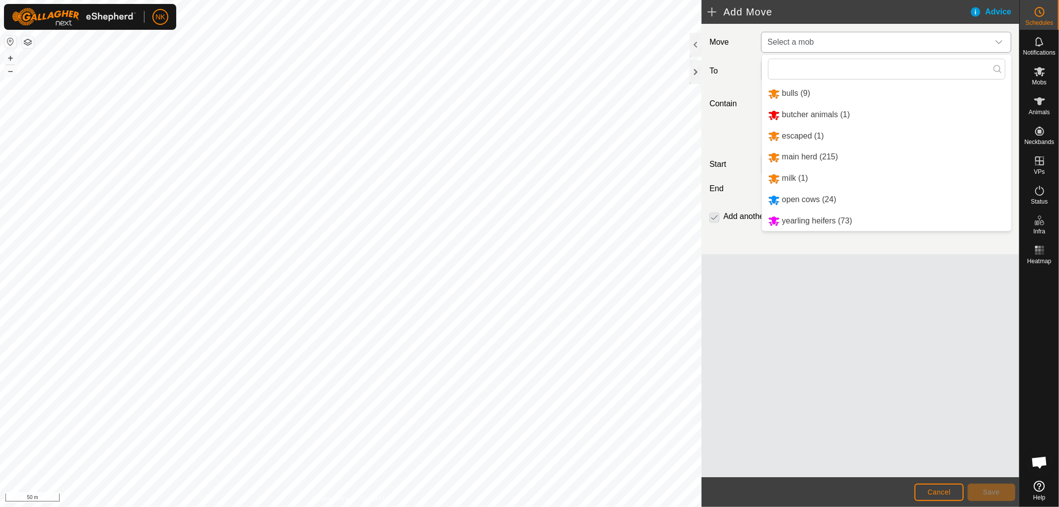
click at [802, 196] on li "open cows (24)" at bounding box center [886, 200] width 249 height 20
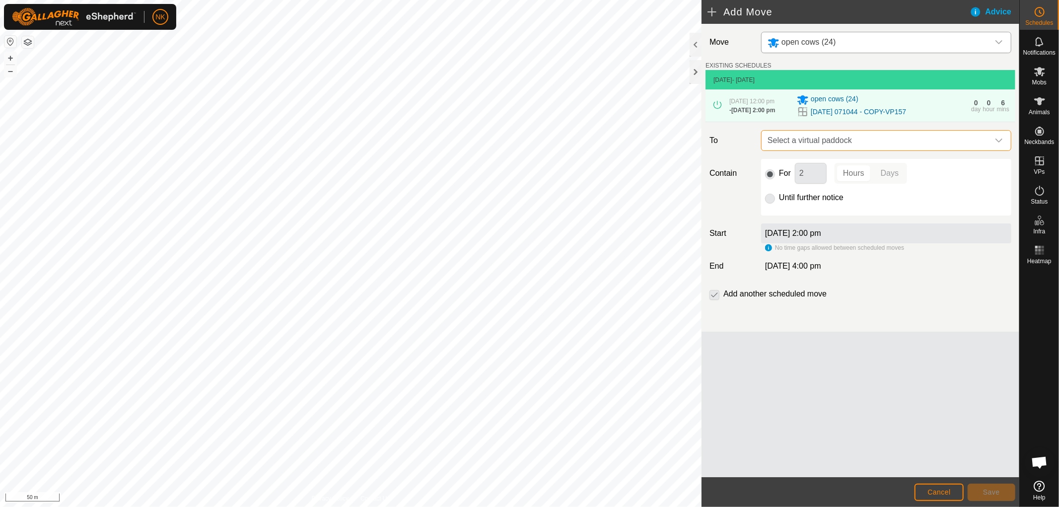
click at [889, 145] on span "Select a virtual paddock" at bounding box center [875, 141] width 225 height 20
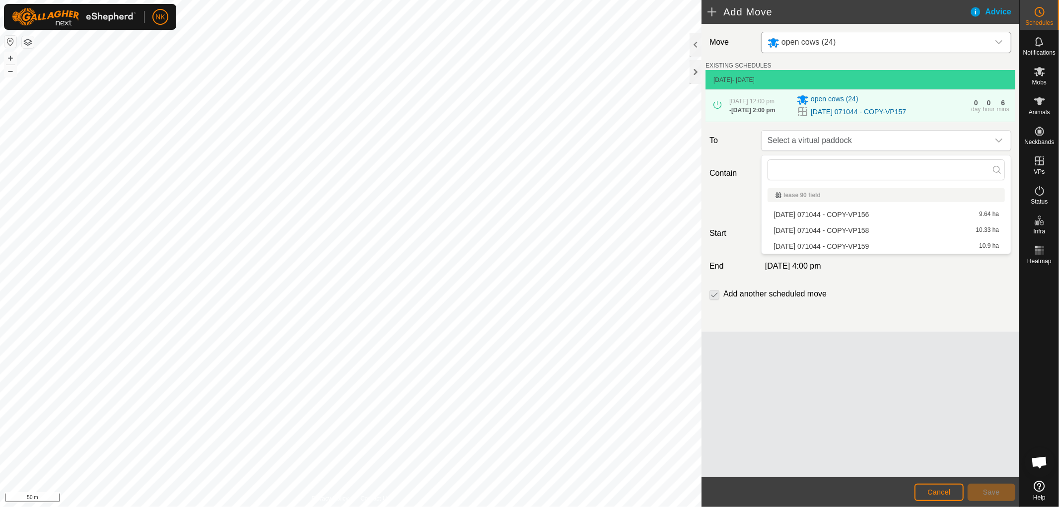
click at [865, 230] on li "[DATE] 071044 - COPY-VP158 10.33 ha" at bounding box center [885, 230] width 237 height 15
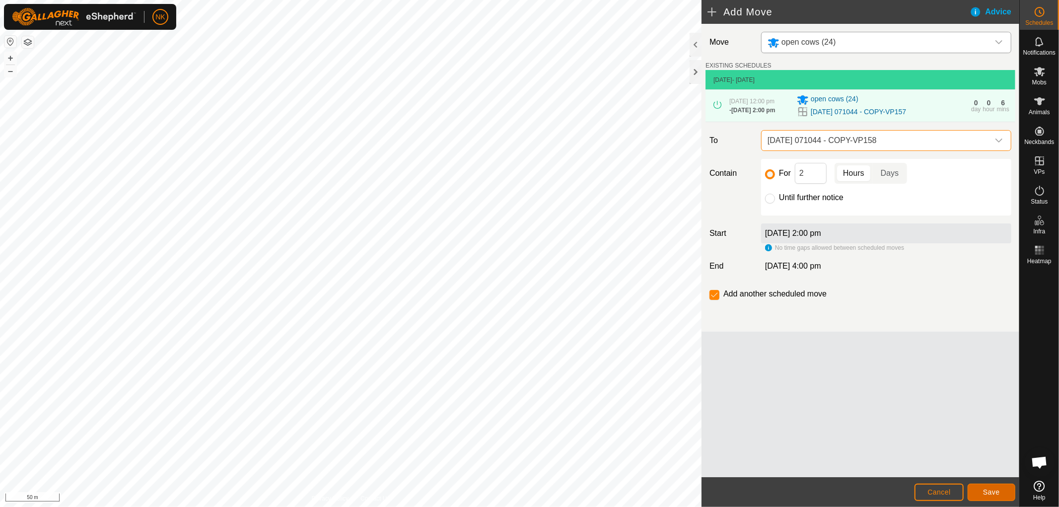
click at [986, 491] on span "Save" at bounding box center [991, 492] width 17 height 8
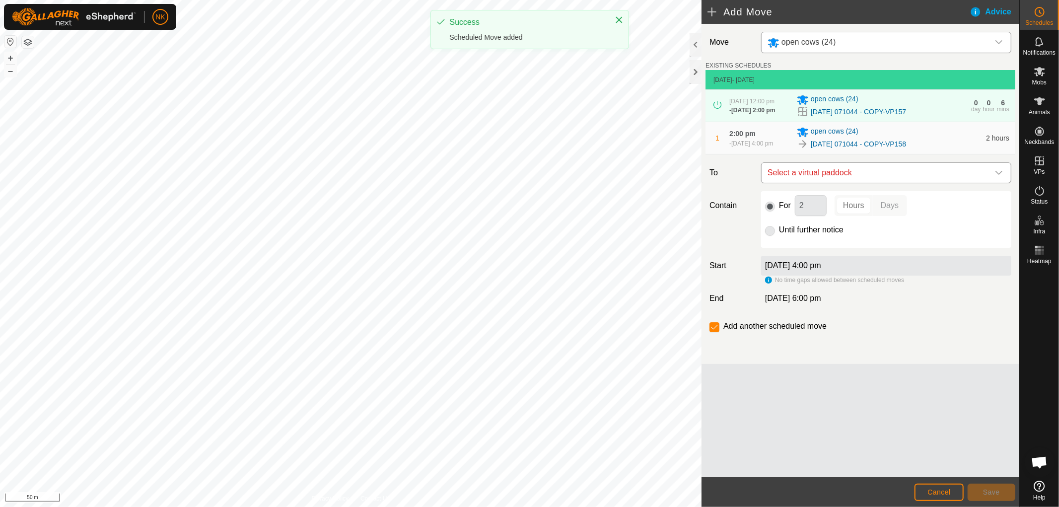
click at [891, 172] on span "Select a virtual paddock" at bounding box center [875, 173] width 225 height 20
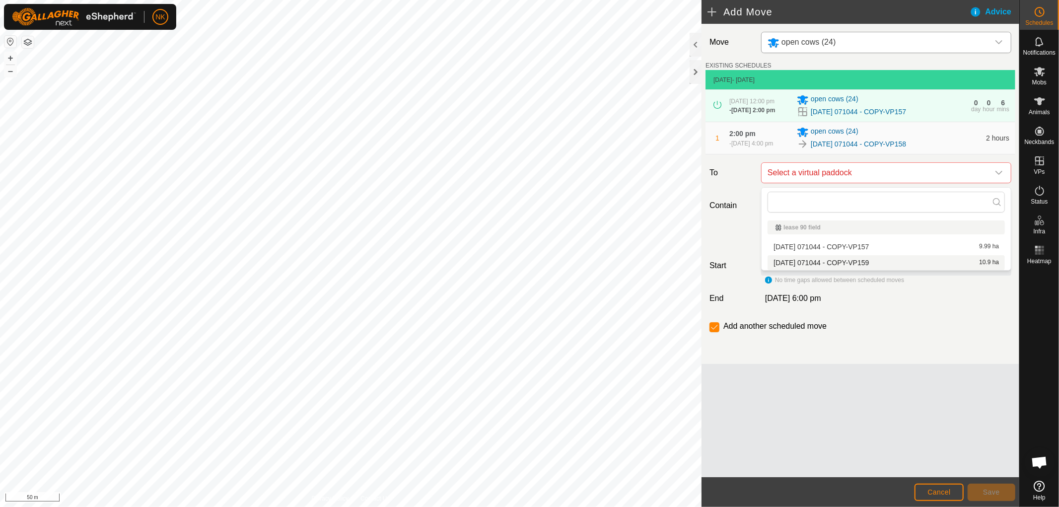
click at [852, 257] on li "[DATE] 071044 - COPY-VP159 10.9 ha" at bounding box center [885, 262] width 237 height 15
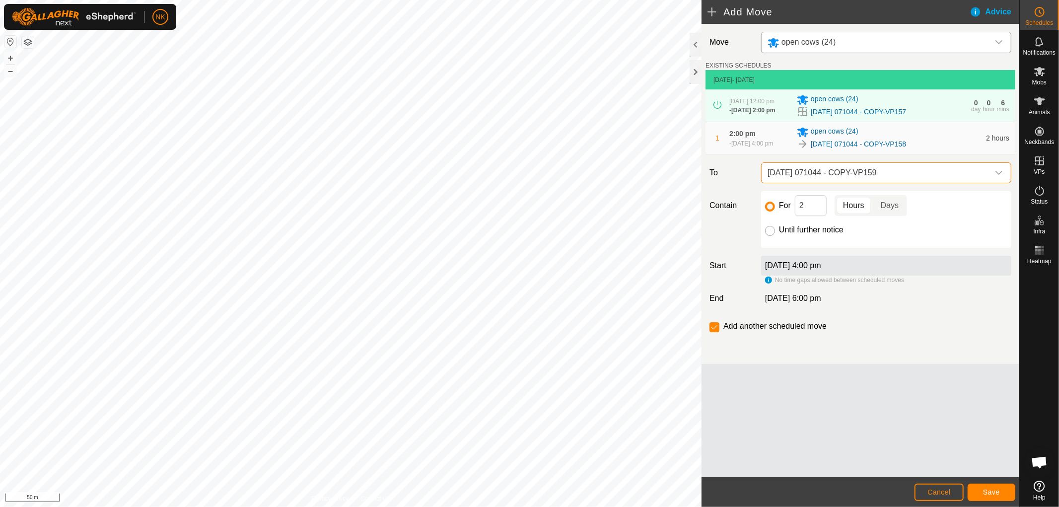
click at [773, 232] on input "Until further notice" at bounding box center [770, 231] width 10 height 10
radio input "true"
checkbox input "false"
click at [999, 489] on span "Save" at bounding box center [991, 492] width 17 height 8
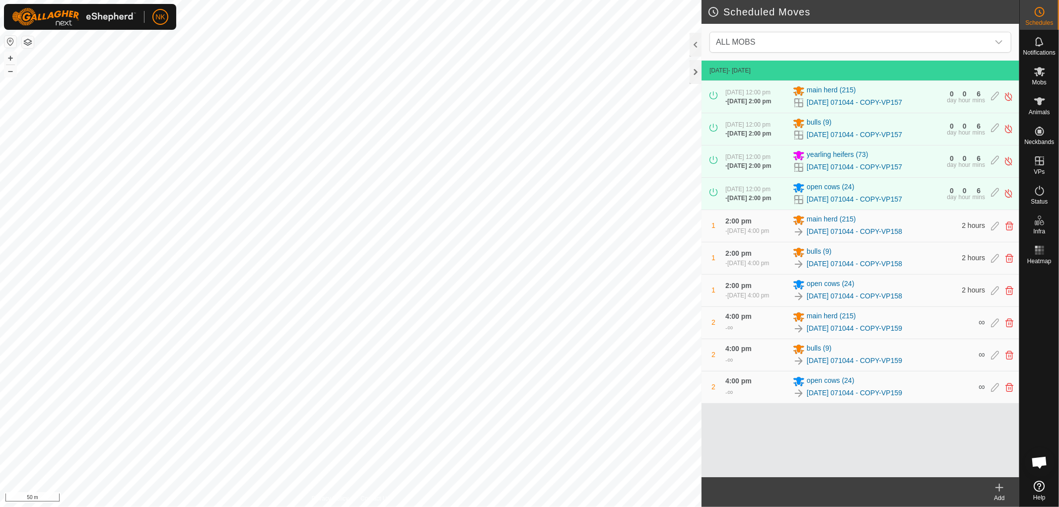
click at [999, 488] on icon at bounding box center [999, 487] width 12 height 12
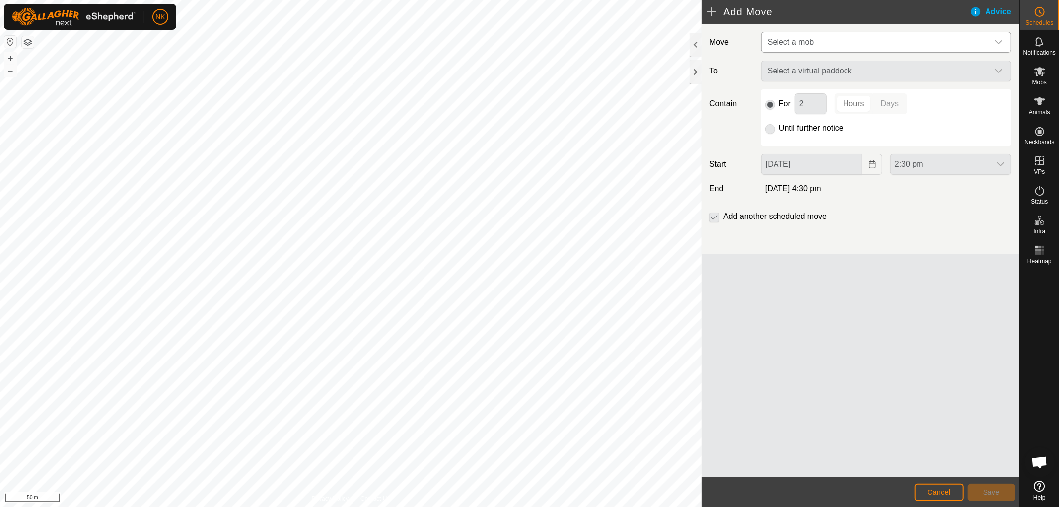
click at [855, 40] on span "Select a mob" at bounding box center [875, 42] width 225 height 20
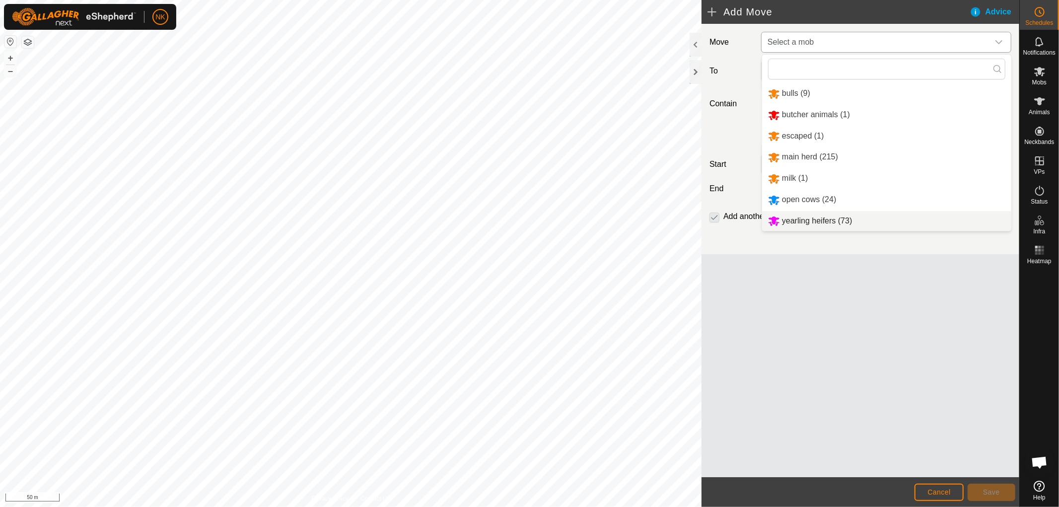
click at [803, 216] on li "yearling heifers (73)" at bounding box center [886, 221] width 249 height 20
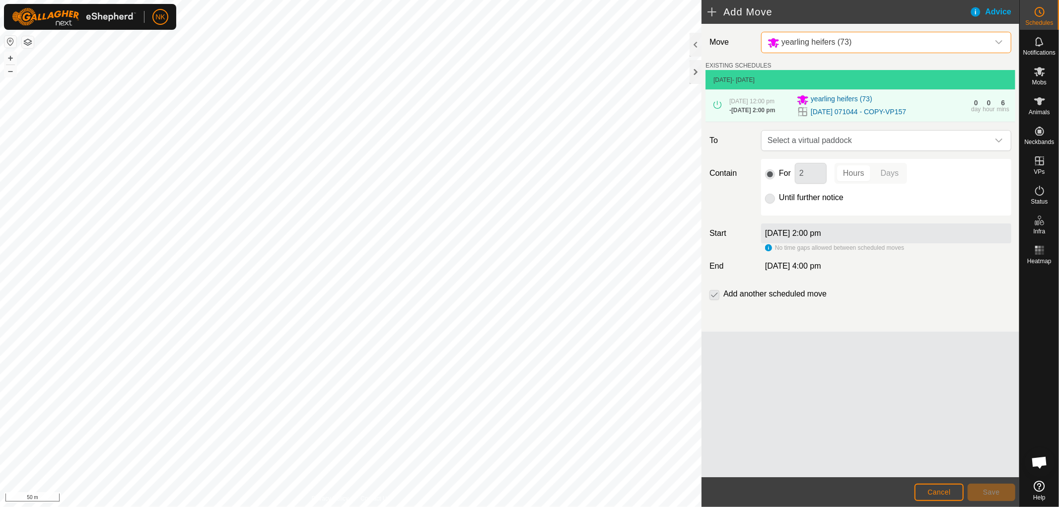
click at [843, 140] on span "Select a virtual paddock" at bounding box center [875, 141] width 225 height 20
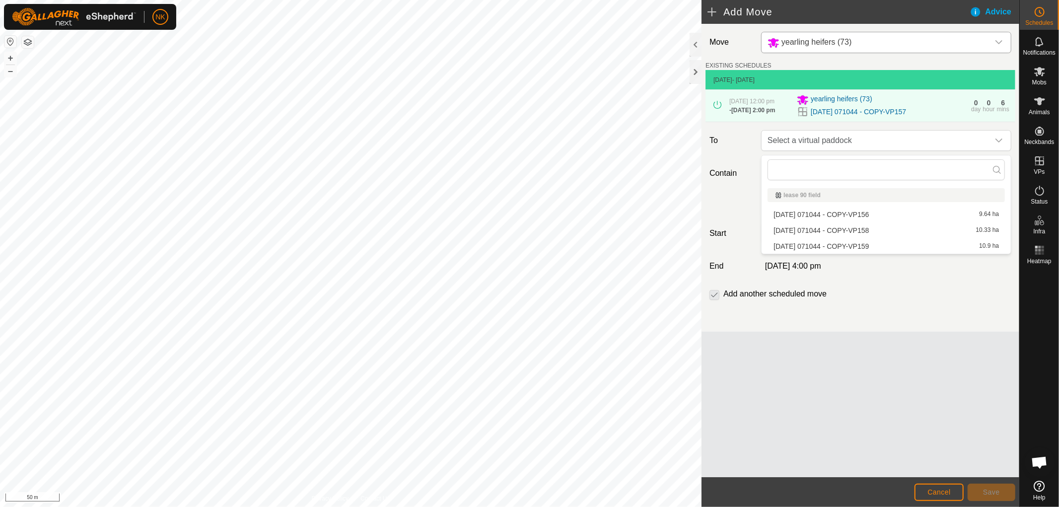
click at [838, 227] on li "[DATE] 071044 - COPY-VP158 10.33 ha" at bounding box center [885, 230] width 237 height 15
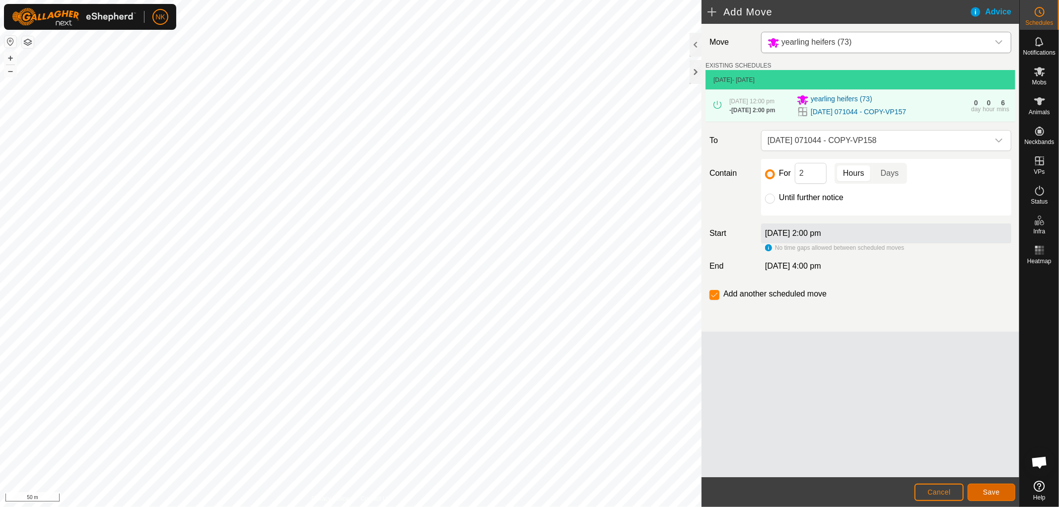
click at [990, 489] on span "Save" at bounding box center [991, 492] width 17 height 8
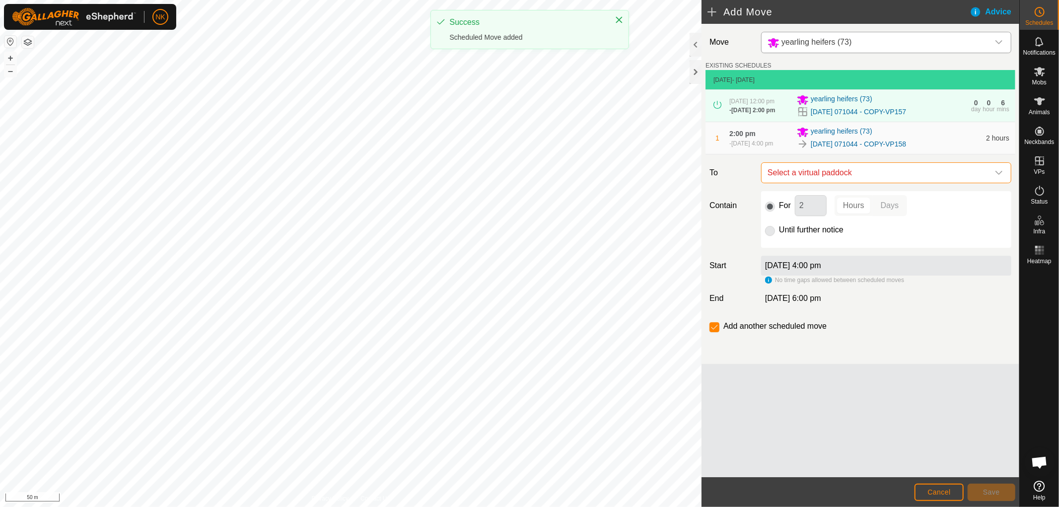
click at [868, 176] on span "Select a virtual paddock" at bounding box center [875, 173] width 225 height 20
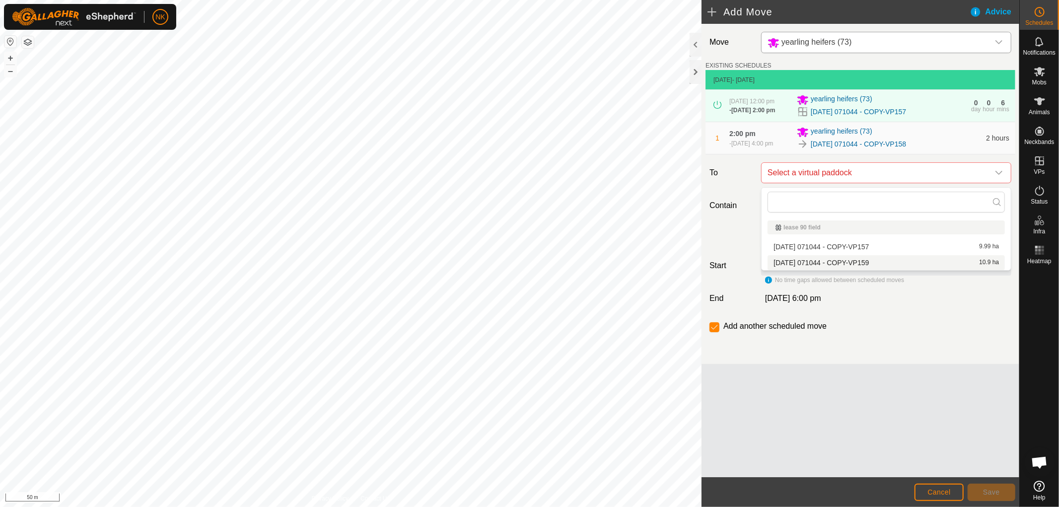
click at [861, 268] on li "[DATE] 071044 - COPY-VP159 10.9 ha" at bounding box center [885, 262] width 237 height 15
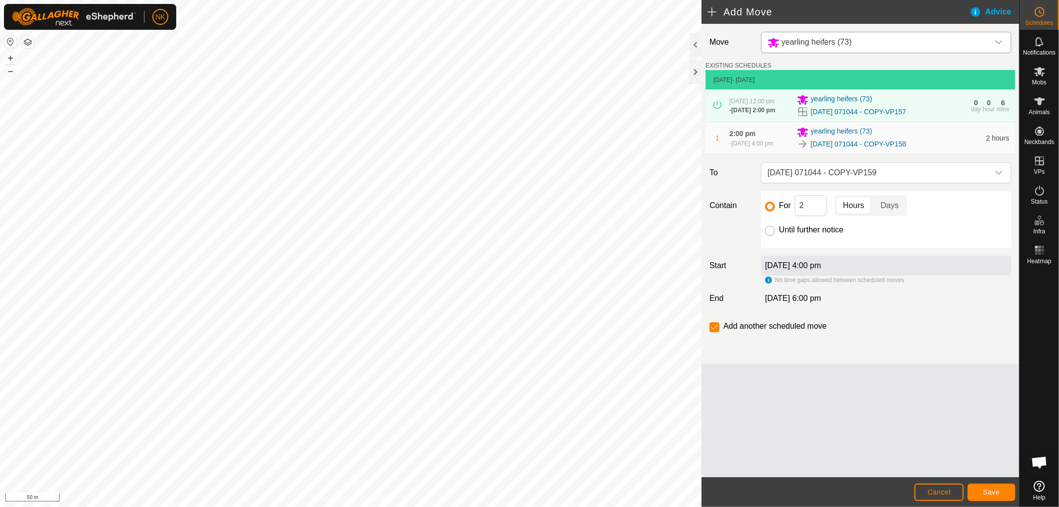
click at [771, 231] on input "Until further notice" at bounding box center [770, 231] width 10 height 10
radio input "true"
checkbox input "false"
click at [993, 483] on button "Save" at bounding box center [991, 491] width 48 height 17
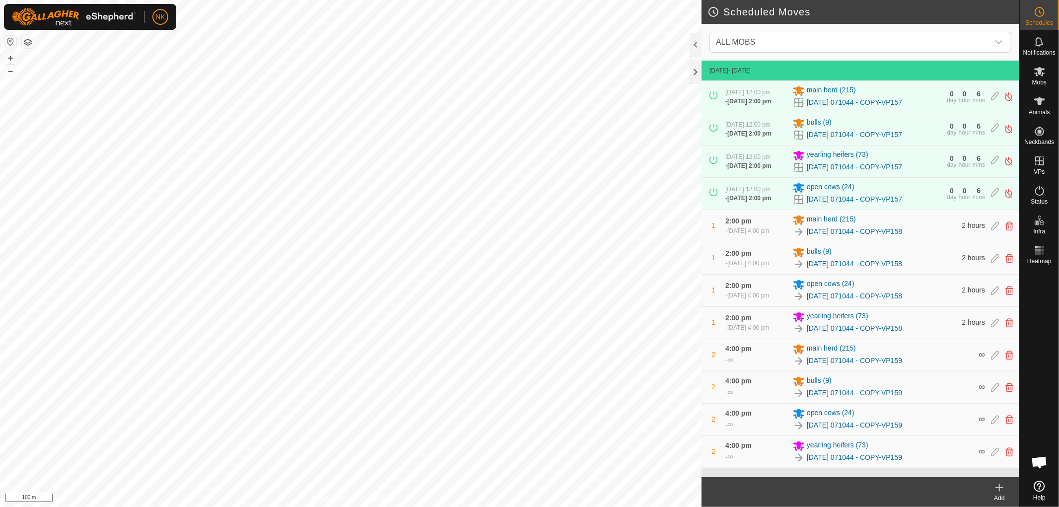
scroll to position [3, 0]
click at [1044, 42] on icon at bounding box center [1039, 42] width 12 height 12
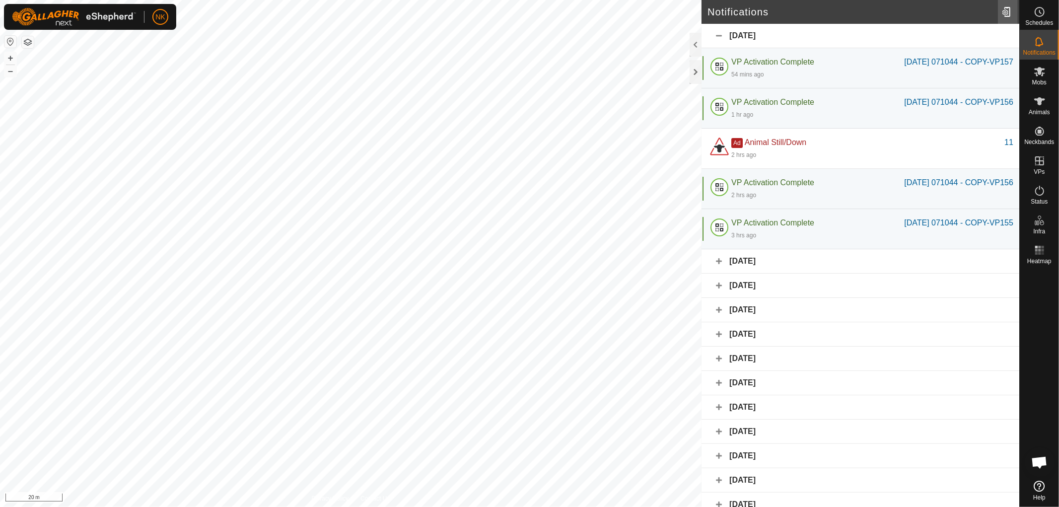
click at [1012, 10] on div at bounding box center [1008, 12] width 20 height 28
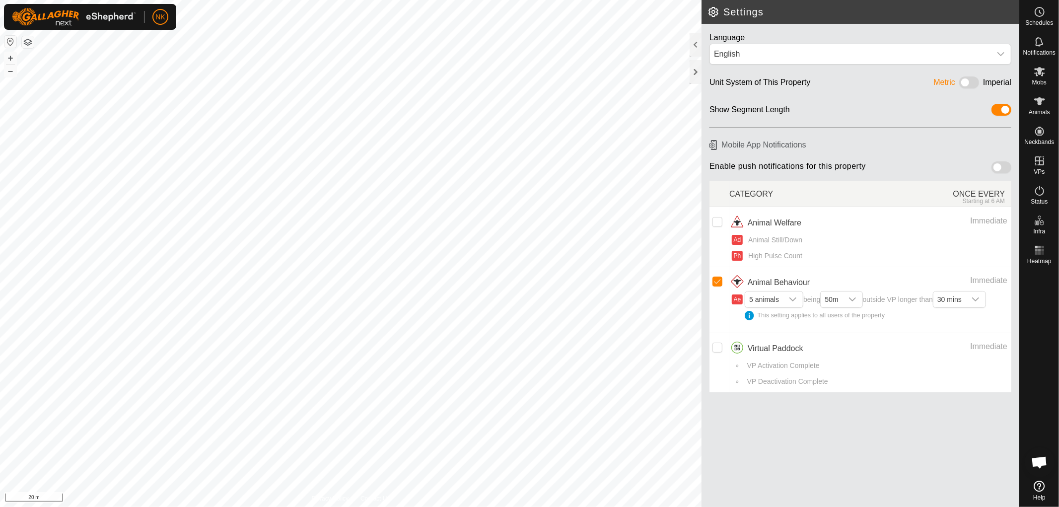
click at [1002, 167] on span at bounding box center [1001, 167] width 20 height 12
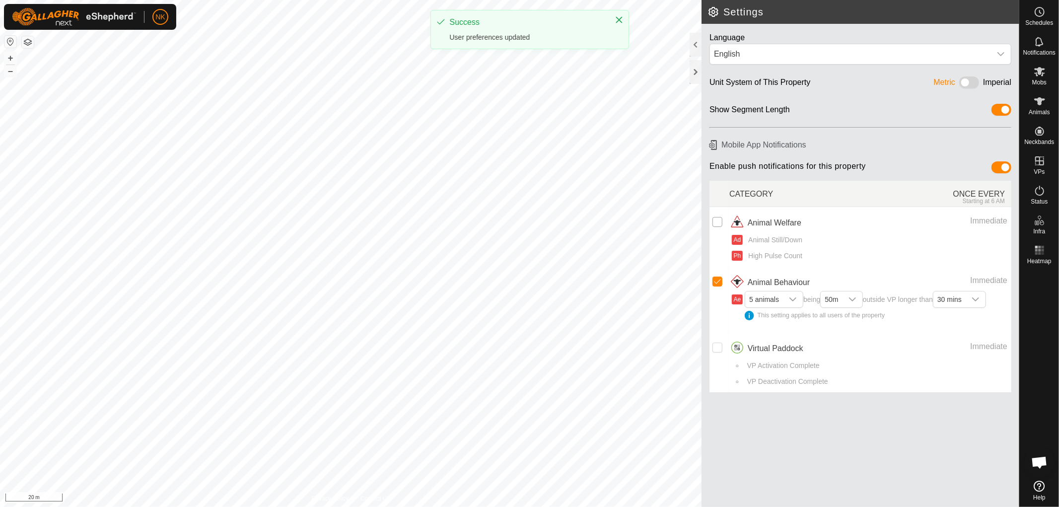
click at [716, 224] on input "checkbox" at bounding box center [717, 222] width 10 height 10
checkbox input "true"
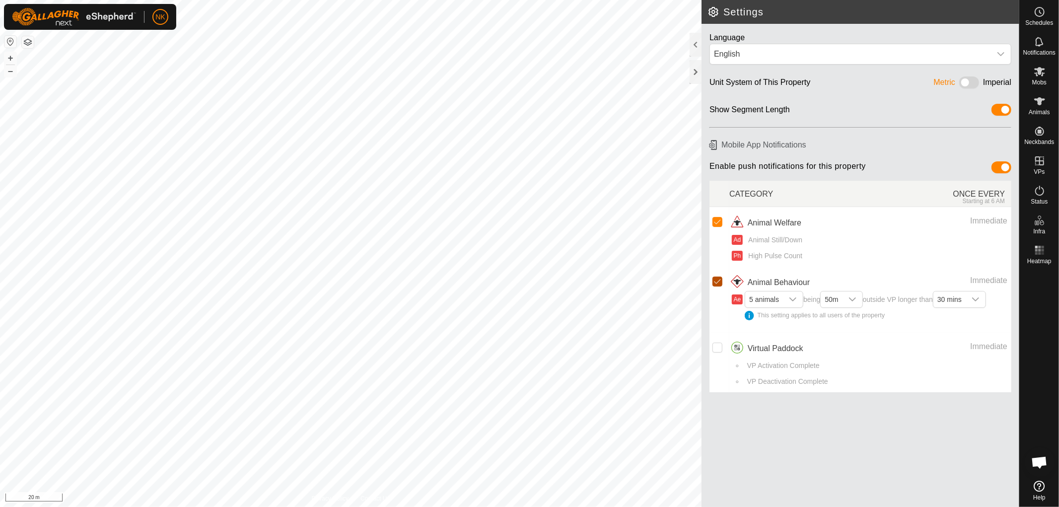
click at [715, 283] on input "Row Selected" at bounding box center [717, 281] width 10 height 10
checkbox input "false"
